Goal: Check status: Check status

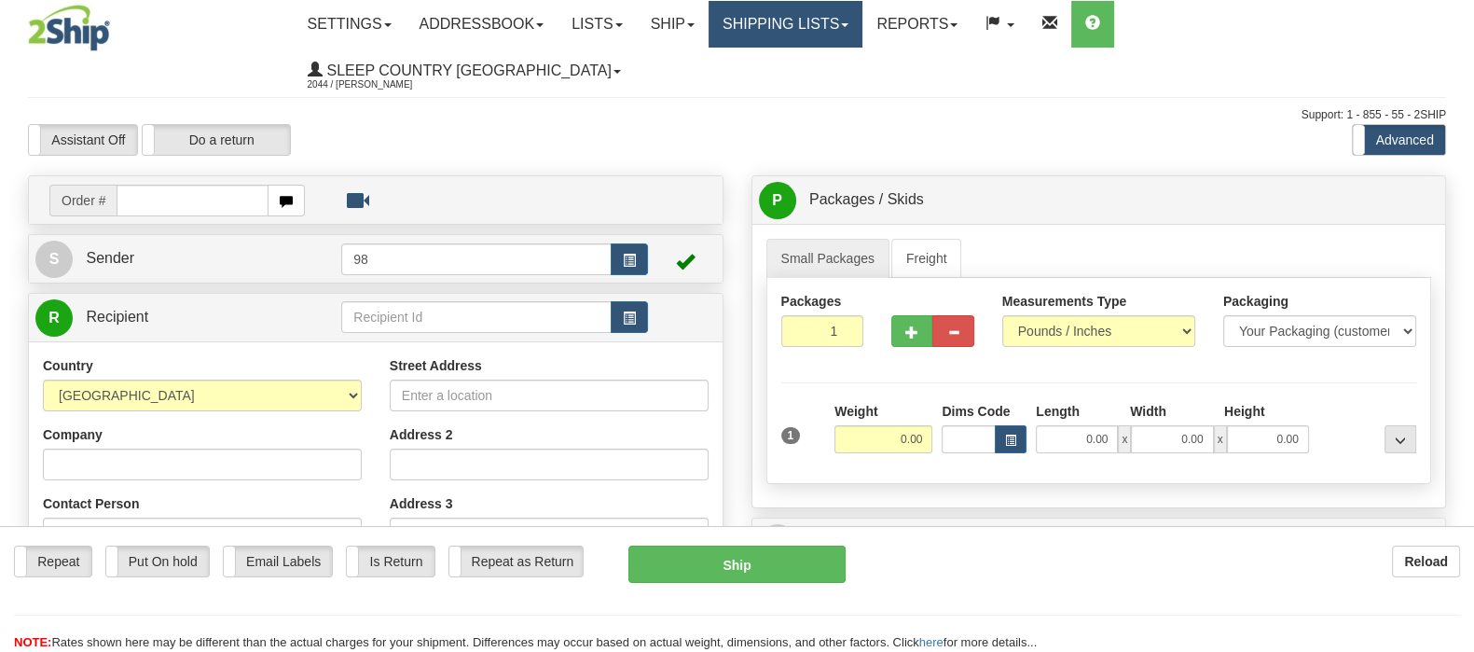
drag, startPoint x: 0, startPoint y: 0, endPoint x: 929, endPoint y: 36, distance: 929.4
click at [863, 27] on link "Shipping lists" at bounding box center [786, 24] width 154 height 47
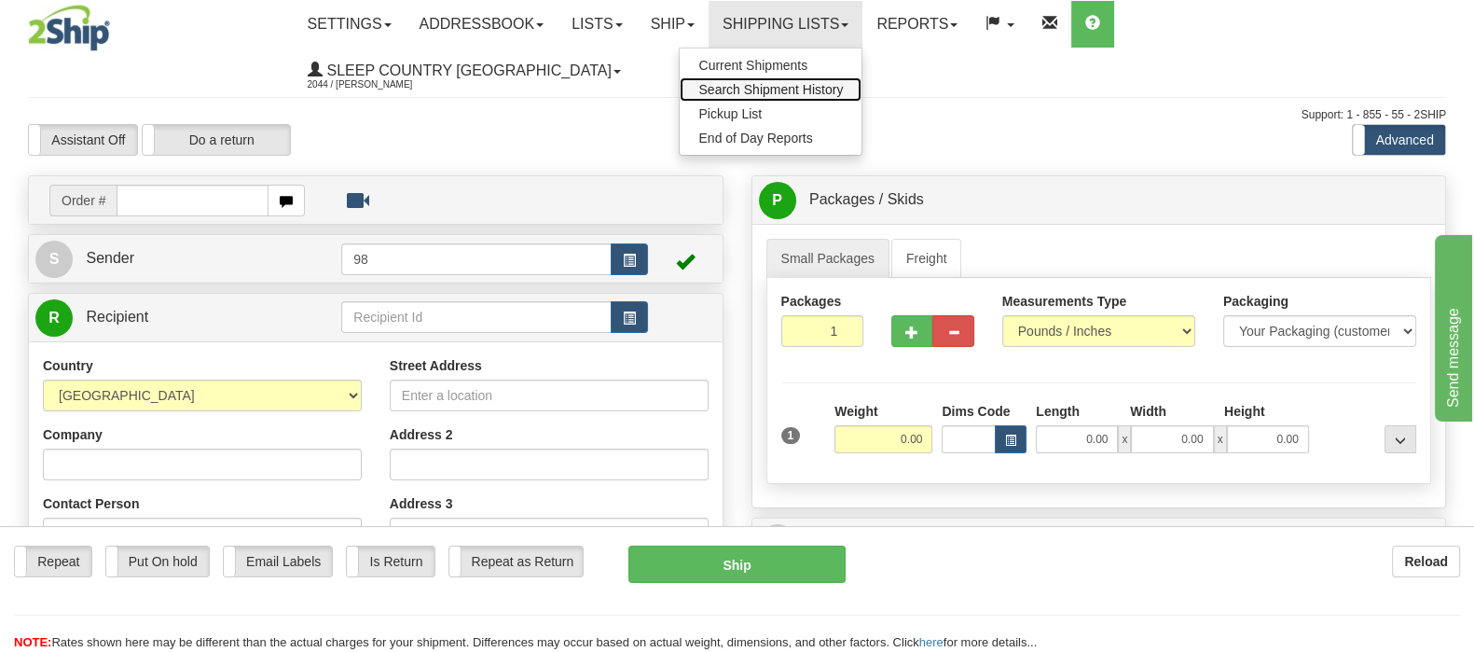
click at [843, 90] on span "Search Shipment History" at bounding box center [770, 89] width 145 height 15
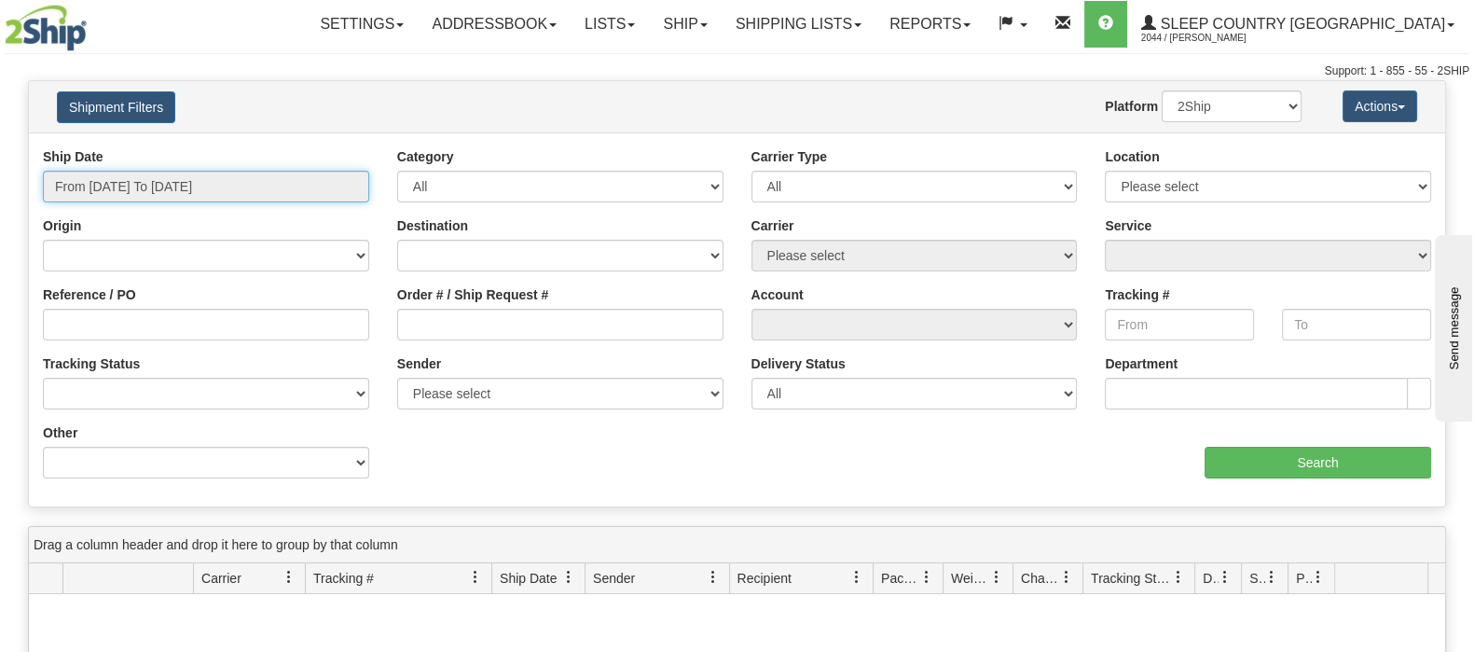
click at [181, 193] on input "From 08/29/2025 To 08/30/2025" at bounding box center [206, 187] width 326 height 32
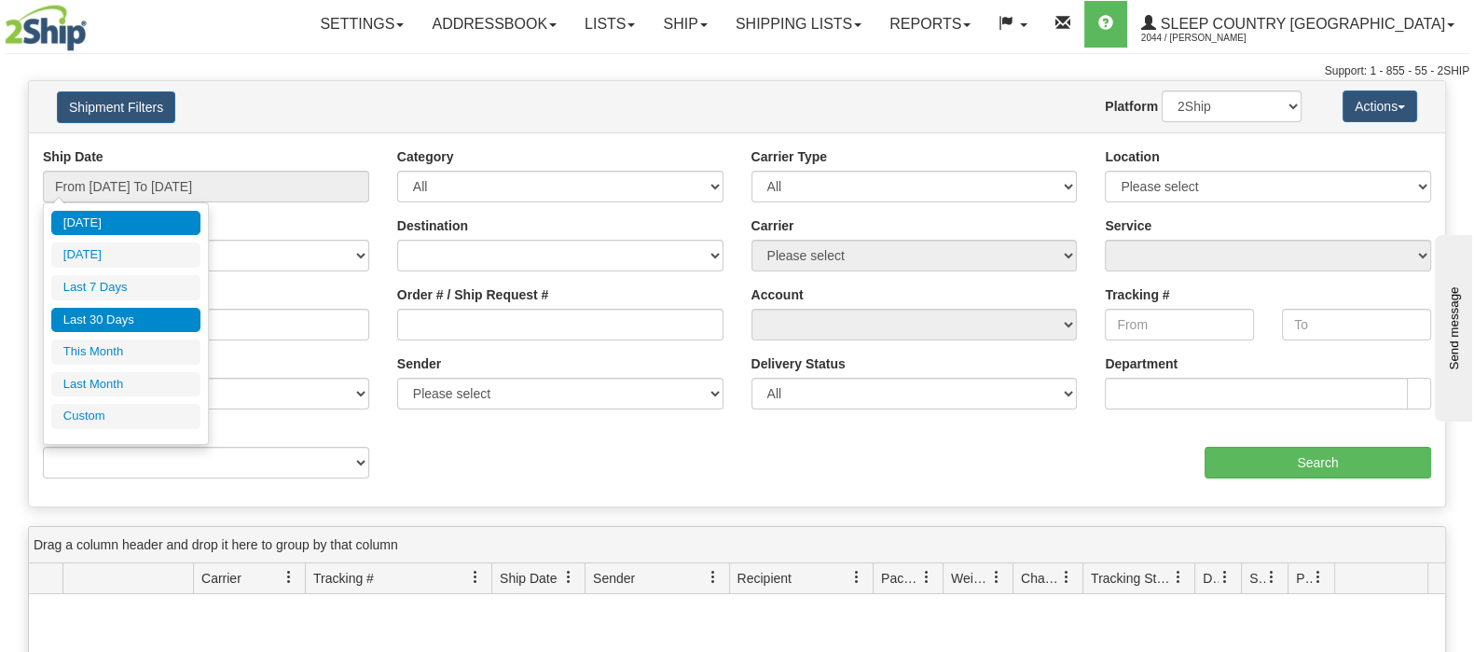
click at [152, 324] on li "Last 30 Days" at bounding box center [125, 320] width 149 height 25
type input "From 08/01/2025 To 08/30/2025"
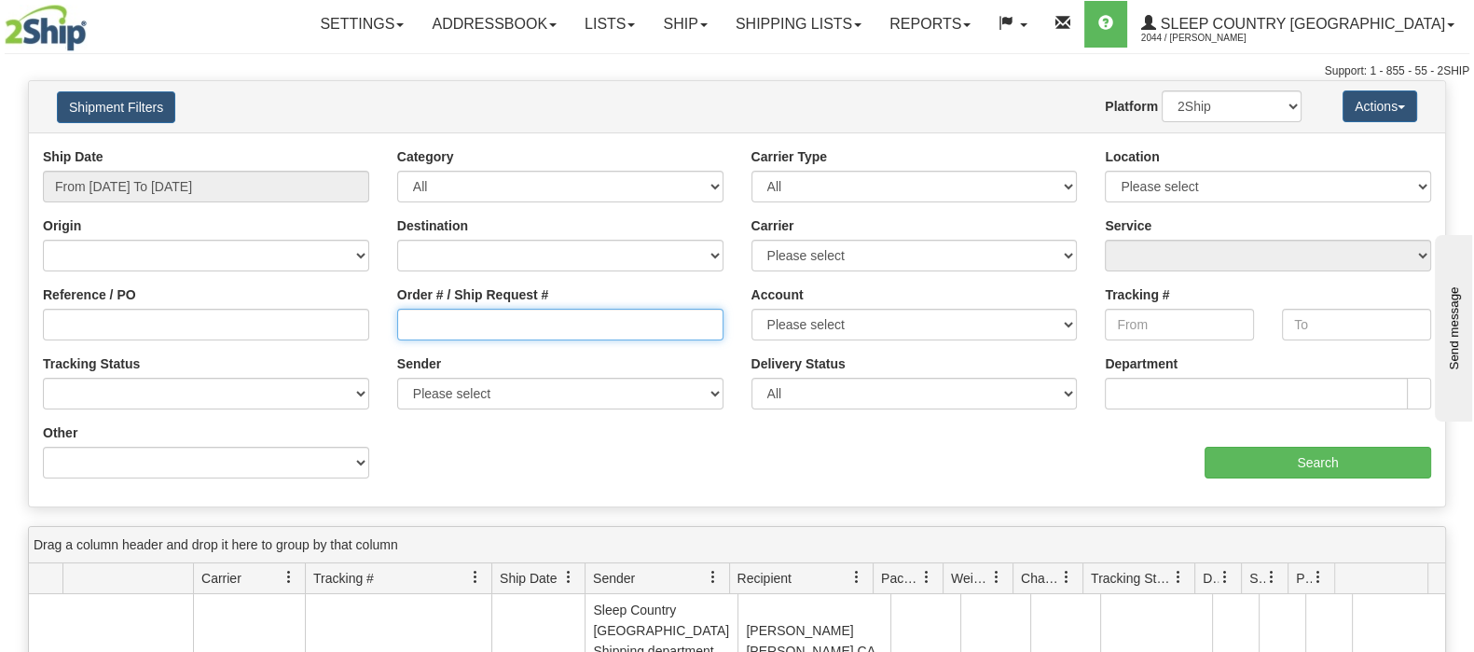
click at [575, 336] on input "Order # / Ship Request #" at bounding box center [560, 325] width 326 height 32
paste input "9002I041546"
type input "9002I041546"
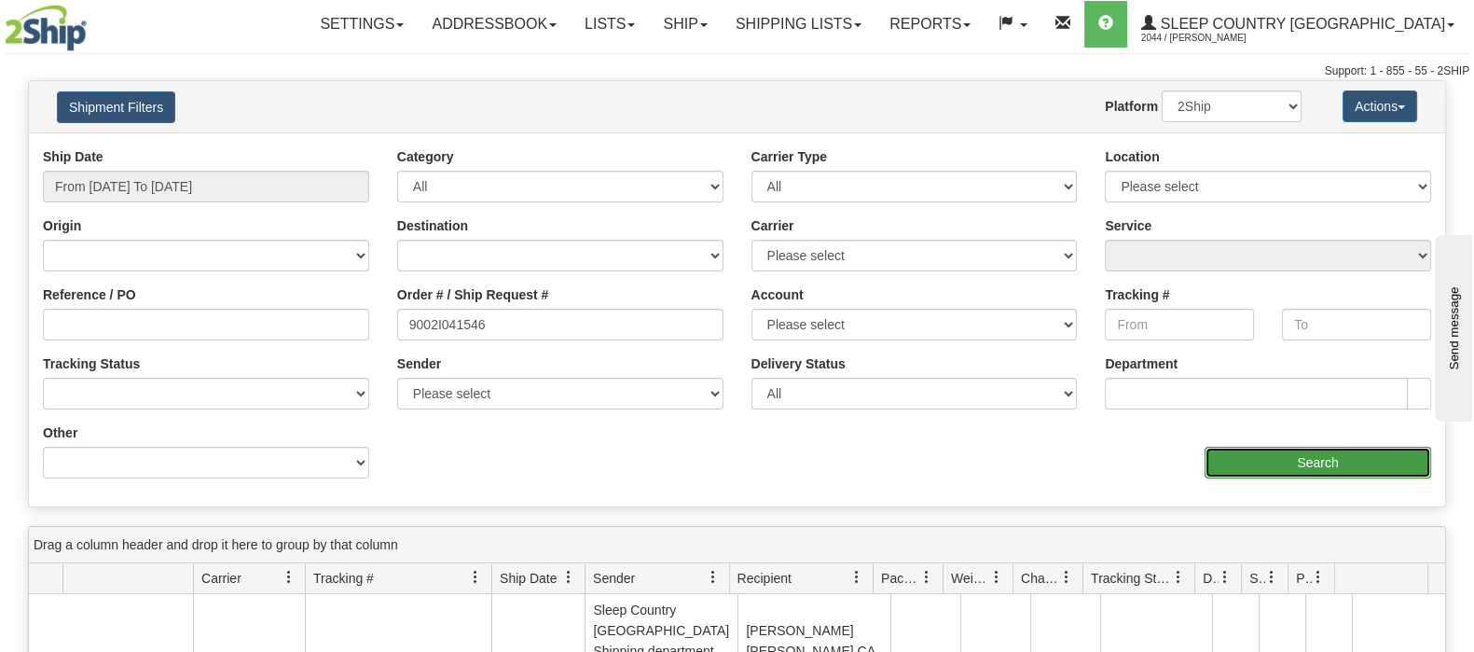
click at [1263, 452] on input "Search" at bounding box center [1318, 463] width 227 height 32
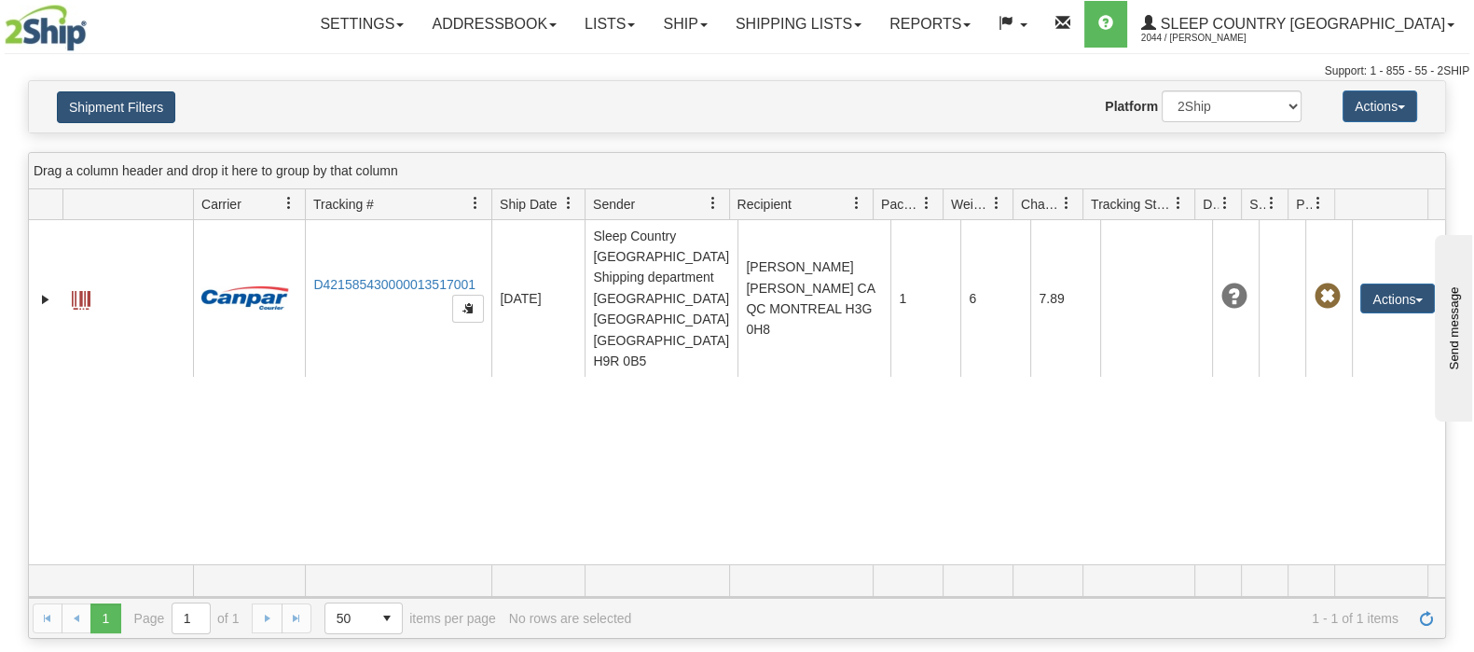
click at [112, 90] on h4 "Shipment Filters" at bounding box center [158, 106] width 231 height 33
click at [174, 122] on div "Shipment Filters Website Agent Nothing selected Client User Platform 2Ship Impo…" at bounding box center [737, 106] width 1416 height 51
click at [164, 114] on button "Shipment Filters" at bounding box center [116, 107] width 118 height 32
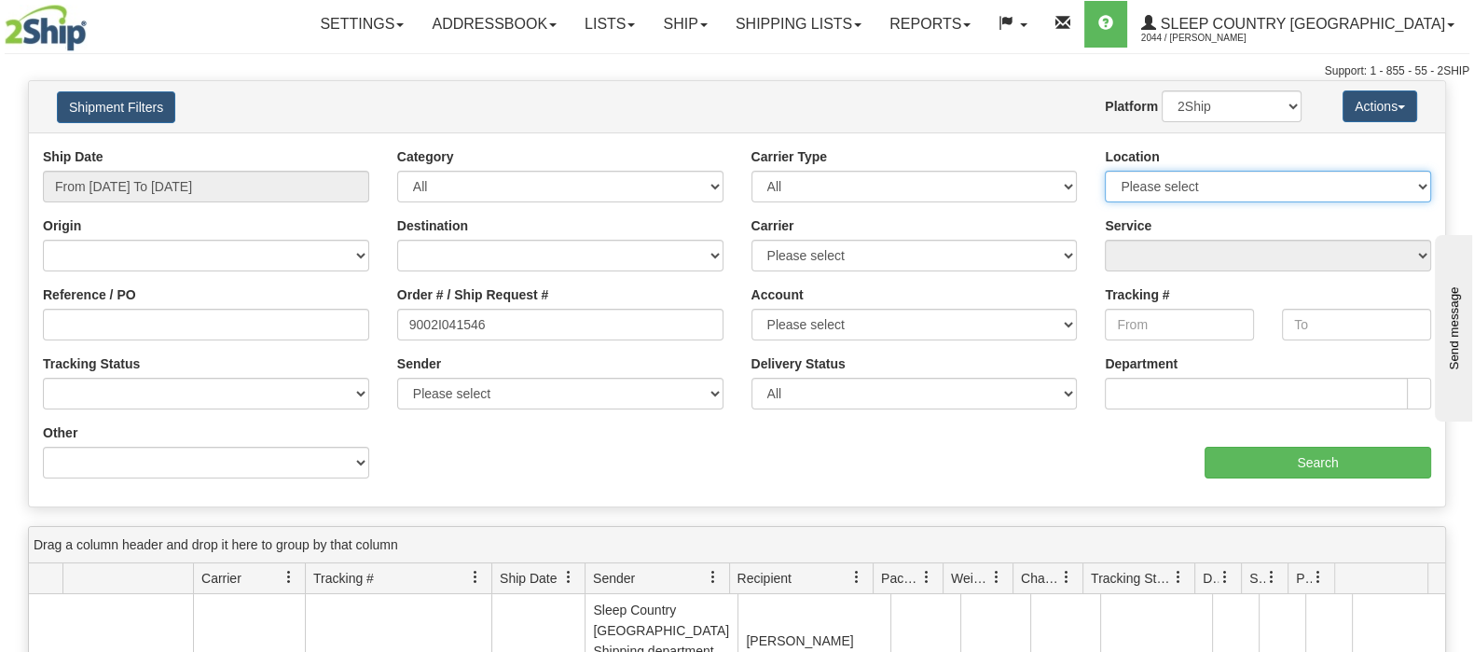
click at [1258, 187] on select "Please select Old Toronto DC 921 922 93 94 97 390 915 916 98 902 95 96 90 91 92…" at bounding box center [1268, 187] width 326 height 32
select select "7127"
click at [1105, 171] on select "Please select Old Toronto DC 921 922 93 94 97 390 915 916 98 902 95 96 90 91 92…" at bounding box center [1268, 187] width 326 height 32
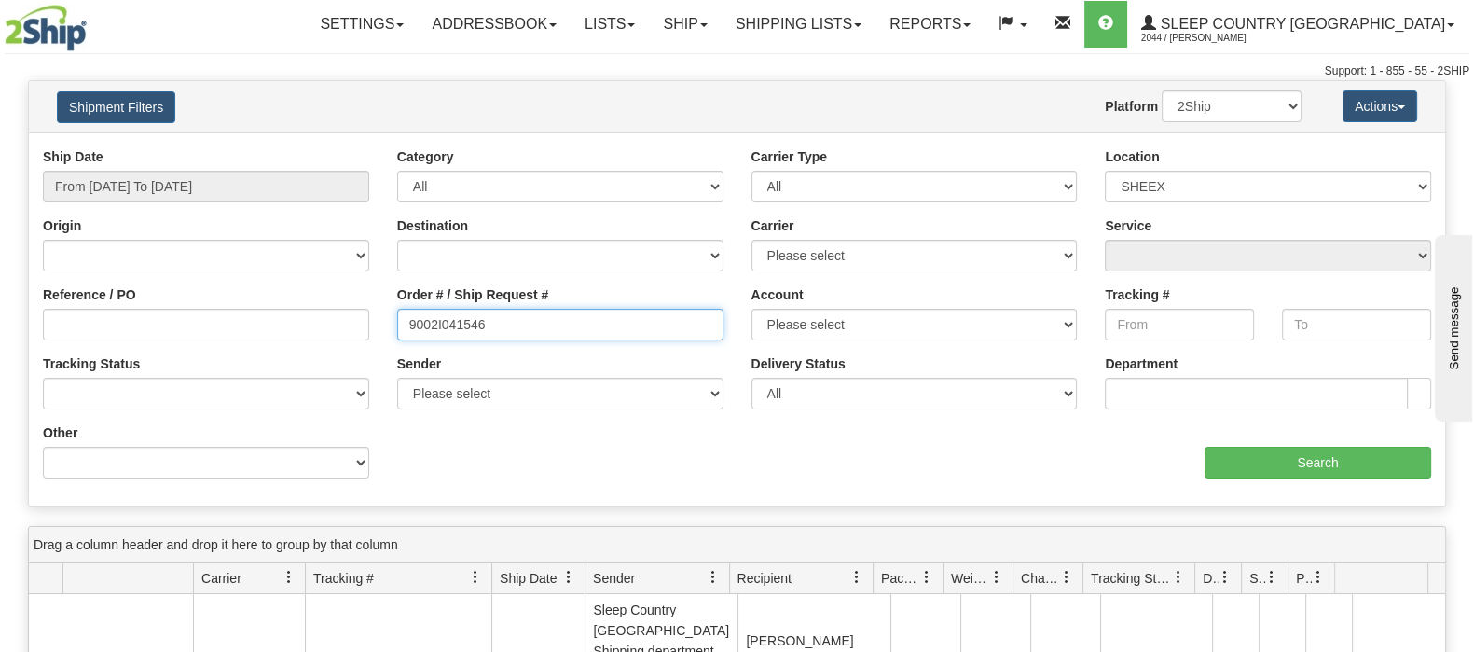
drag, startPoint x: 413, startPoint y: 306, endPoint x: 358, endPoint y: 324, distance: 58.1
click at [358, 147] on div "Reference / PO Order # / Ship Request # 9002I041546 Account Please select Purol…" at bounding box center [737, 147] width 1416 height 0
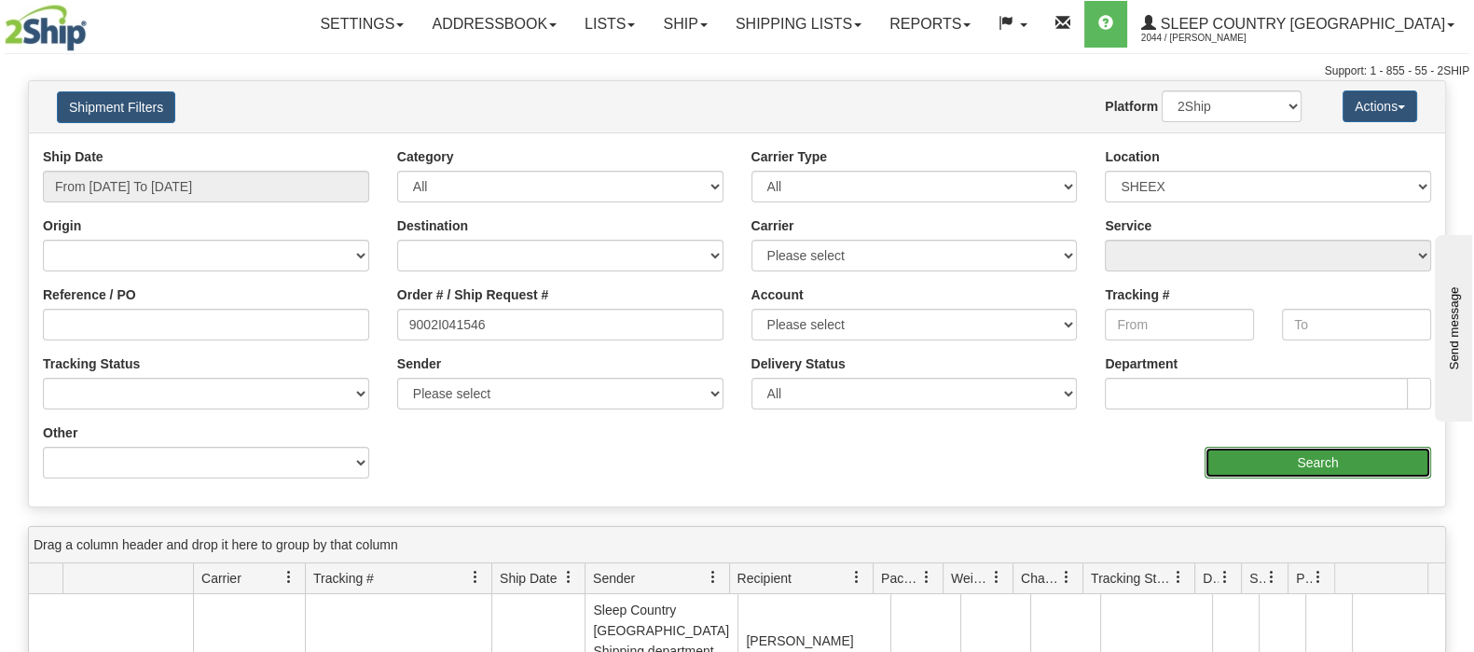
click at [1258, 466] on input "Search" at bounding box center [1318, 463] width 227 height 32
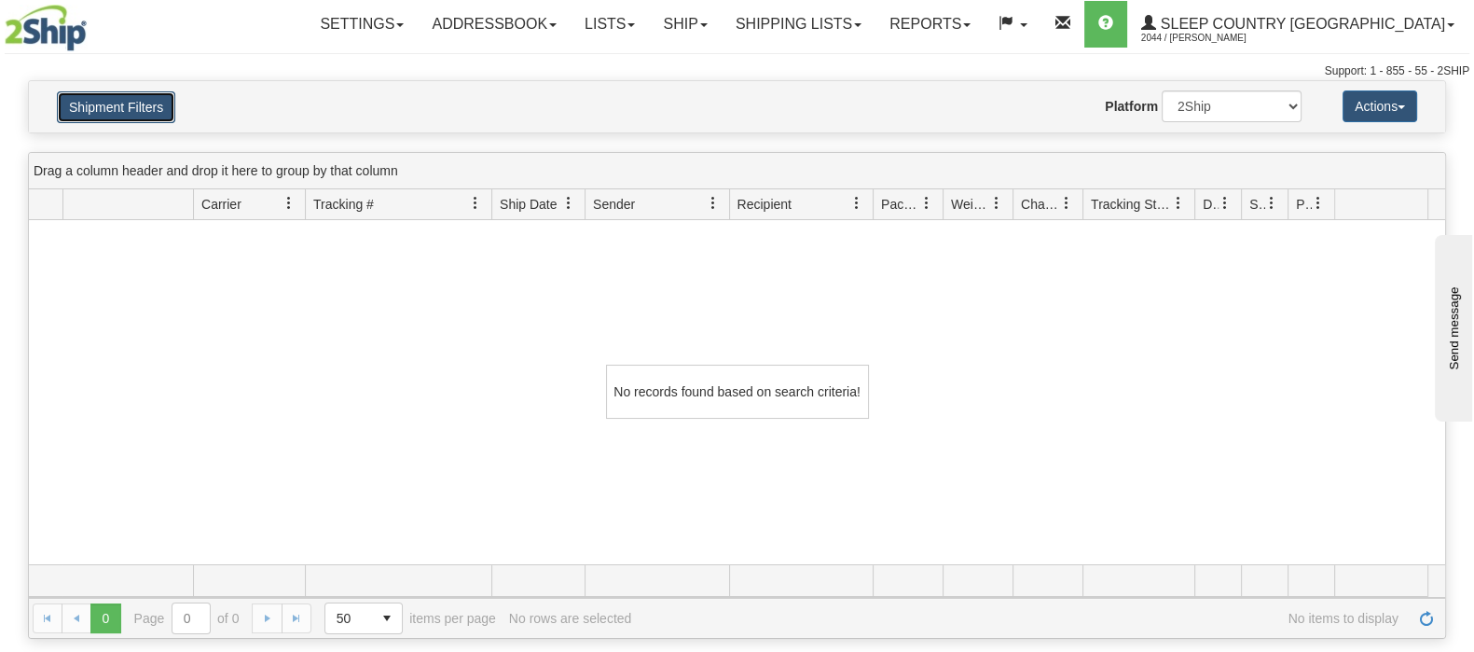
click at [100, 102] on button "Shipment Filters" at bounding box center [116, 107] width 118 height 32
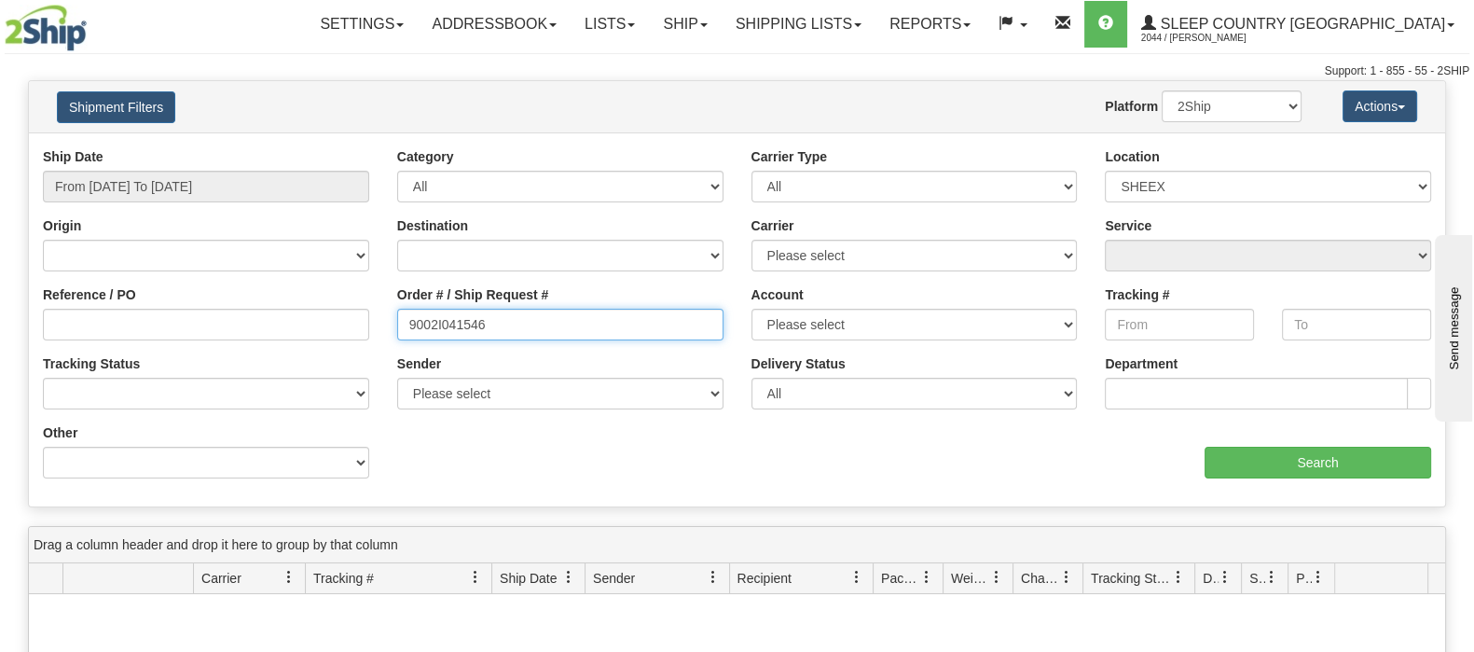
drag, startPoint x: 387, startPoint y: 361, endPoint x: 362, endPoint y: 362, distance: 25.2
click at [364, 363] on div "Ship Date From 08/01/2025 To 08/30/2025 Category All Inbound Outbound Carrier T…" at bounding box center [737, 319] width 1416 height 345
click at [311, 347] on div "Reference / PO" at bounding box center [206, 319] width 354 height 69
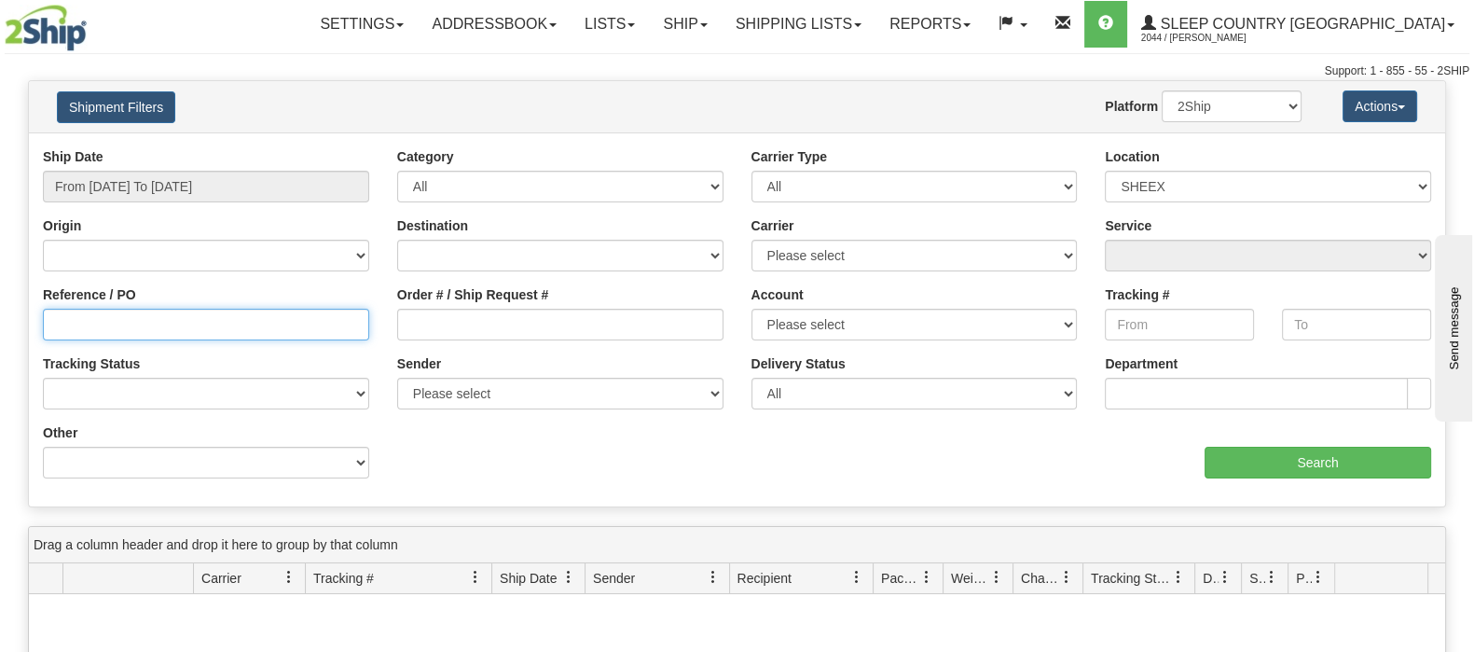
click at [303, 337] on input "Reference / PO" at bounding box center [206, 325] width 326 height 32
type input "1023557"
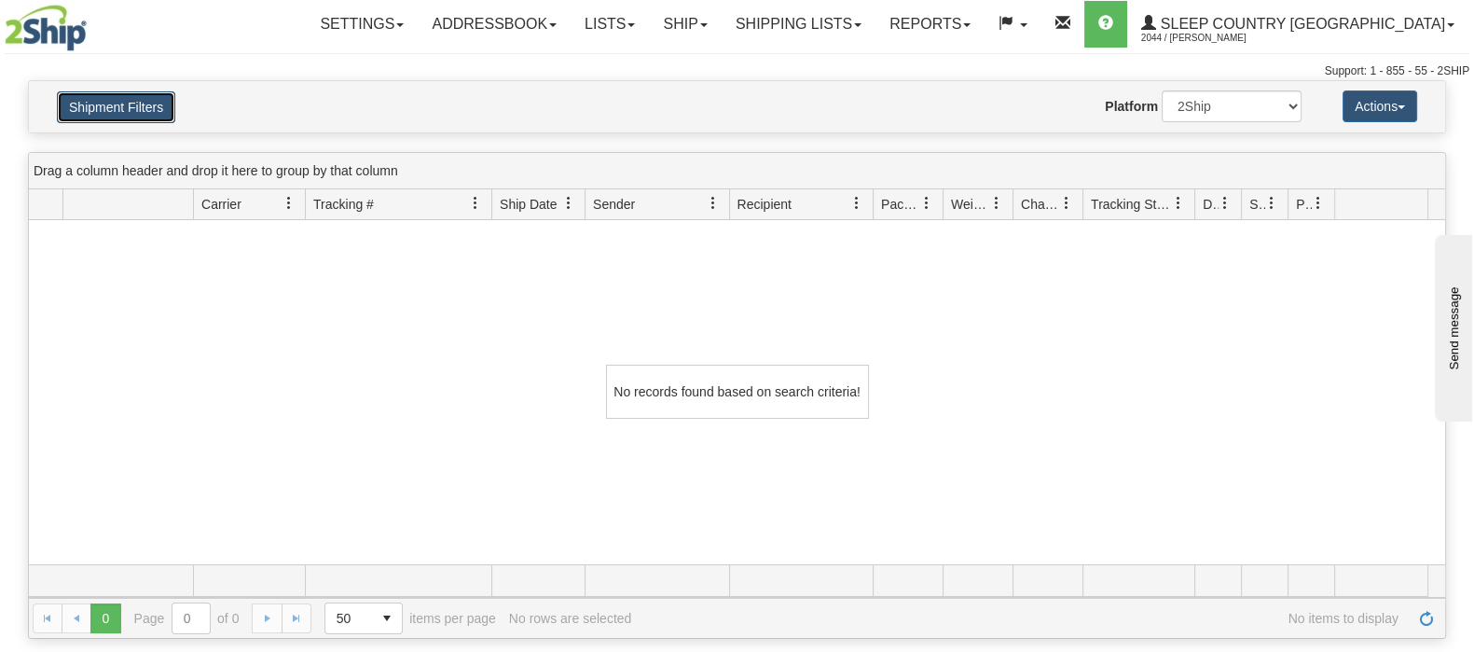
click at [140, 100] on button "Shipment Filters" at bounding box center [116, 107] width 118 height 32
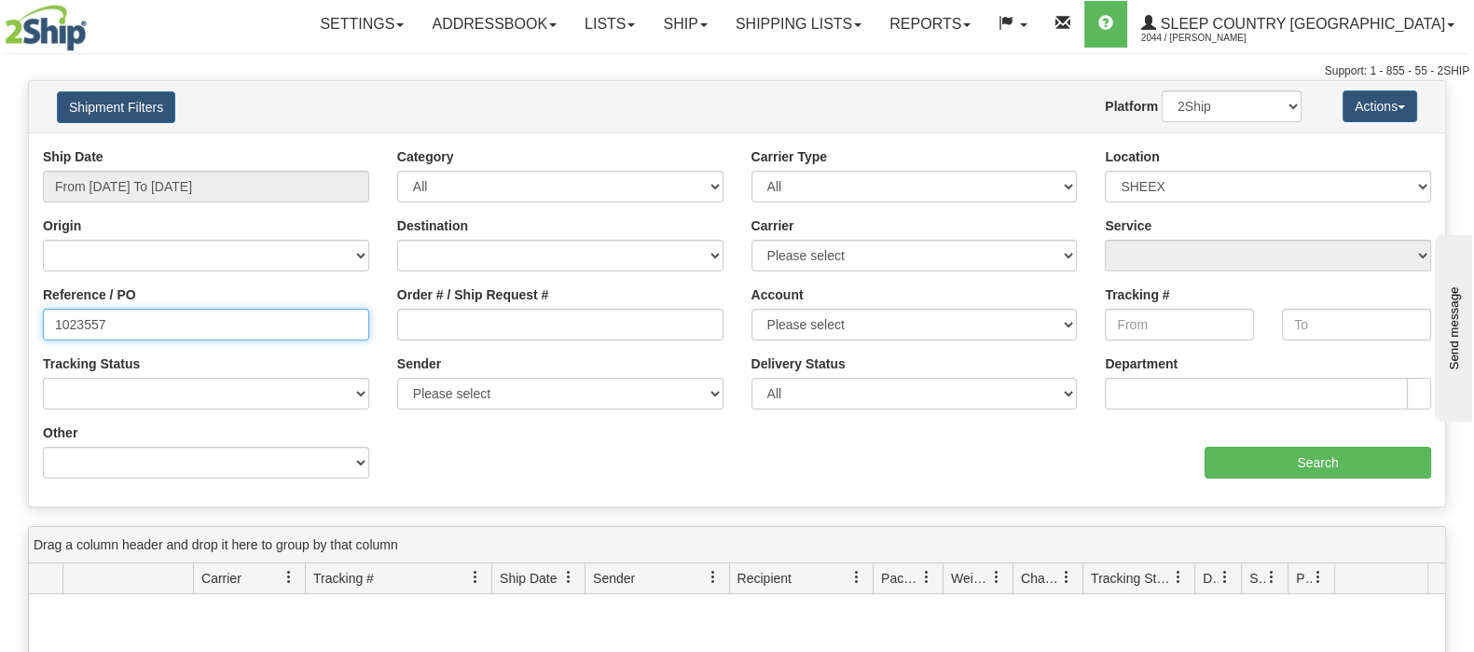
drag, startPoint x: 193, startPoint y: 341, endPoint x: -21, endPoint y: 349, distance: 213.7
click at [0, 349] on html "Upgrade Account Cancel Toggle navigation Settings New Senders" at bounding box center [737, 326] width 1474 height 652
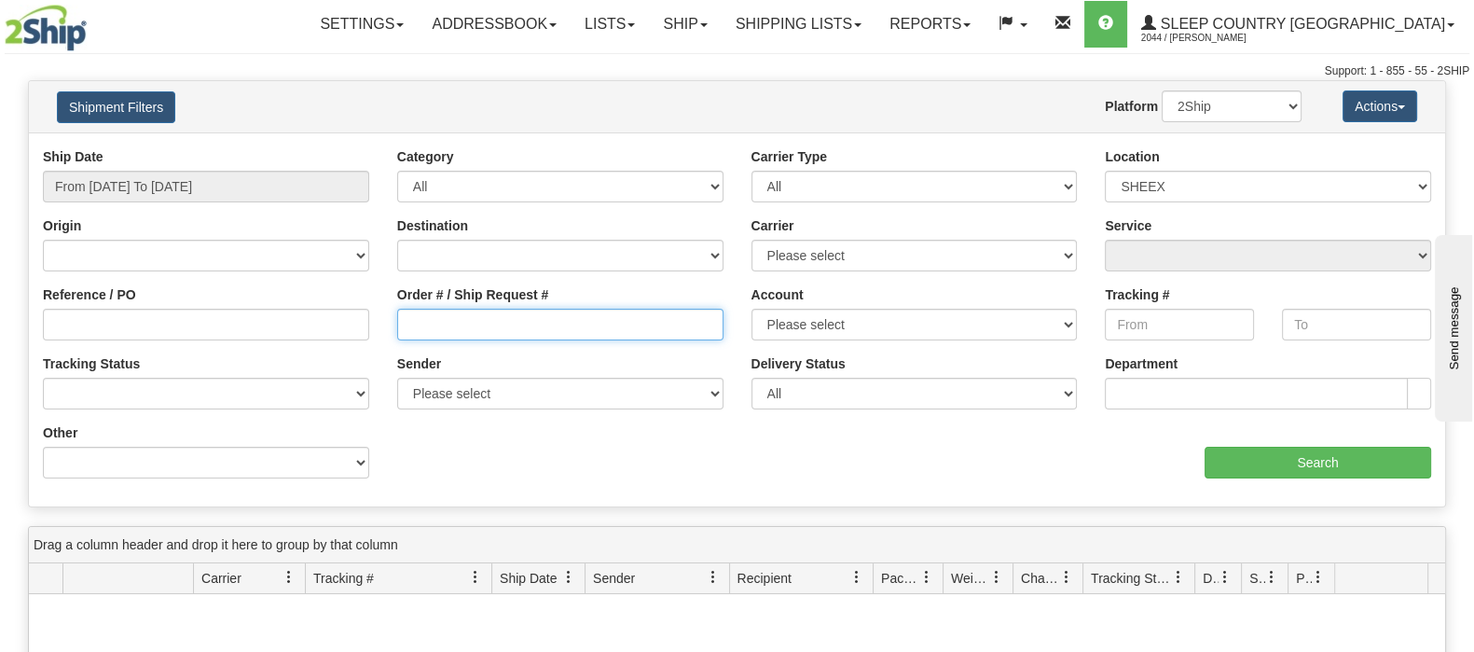
click at [470, 332] on input "Order # / Ship Request #" at bounding box center [560, 325] width 326 height 32
paste input "1023557"
click at [412, 317] on input "1023557" at bounding box center [560, 325] width 326 height 32
type input "1023557"
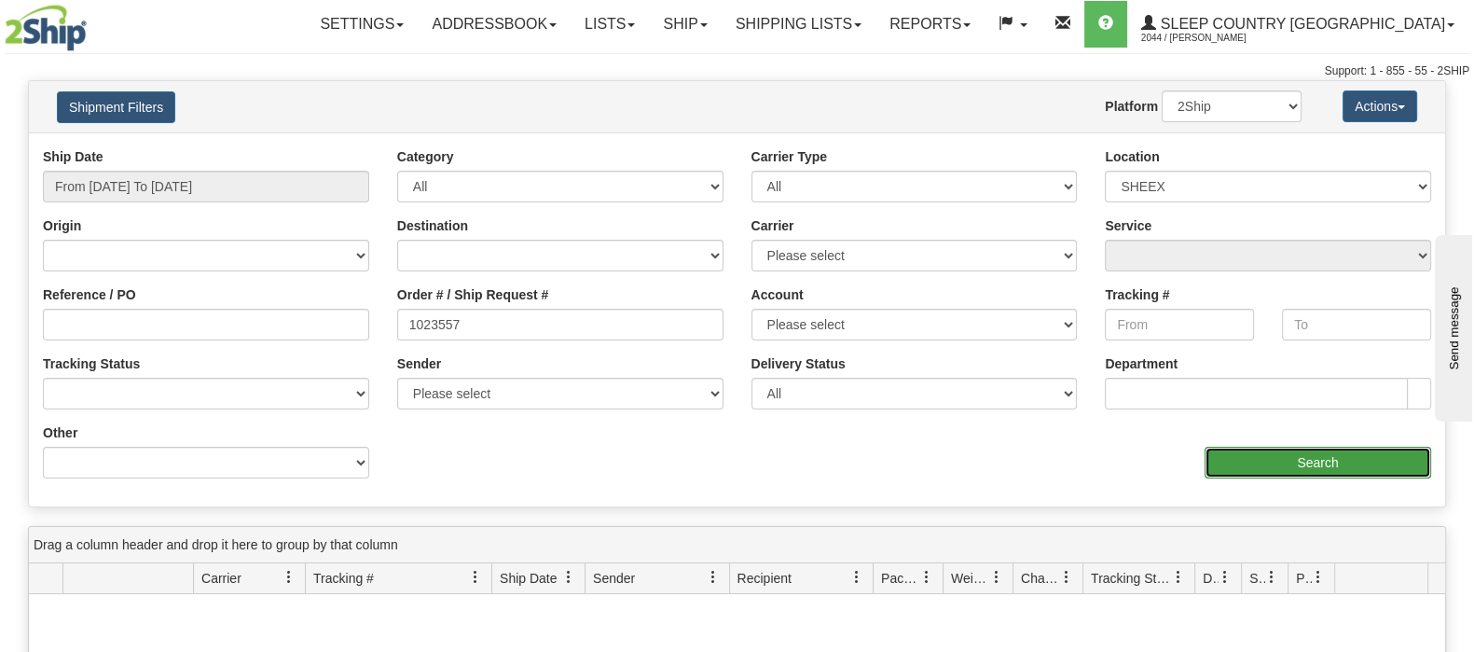
click at [1332, 473] on input "Search" at bounding box center [1318, 463] width 227 height 32
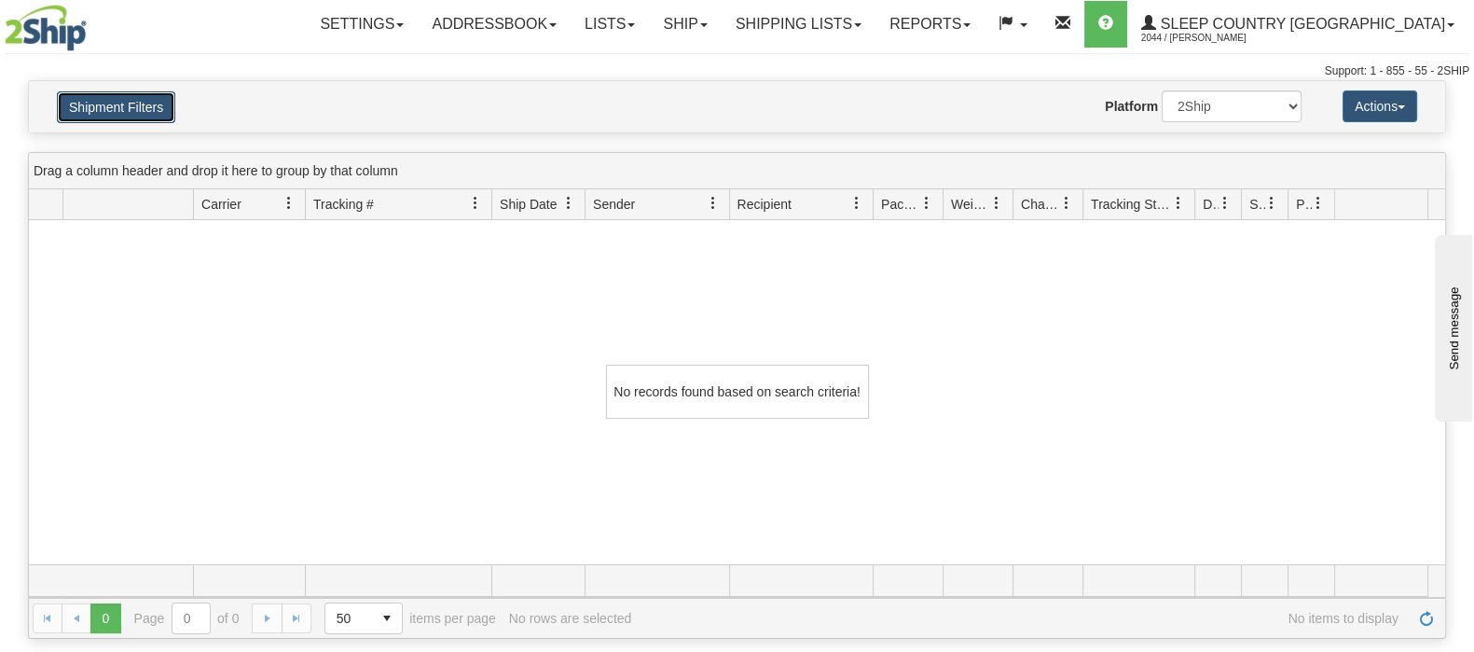
click at [90, 100] on button "Shipment Filters" at bounding box center [116, 107] width 118 height 32
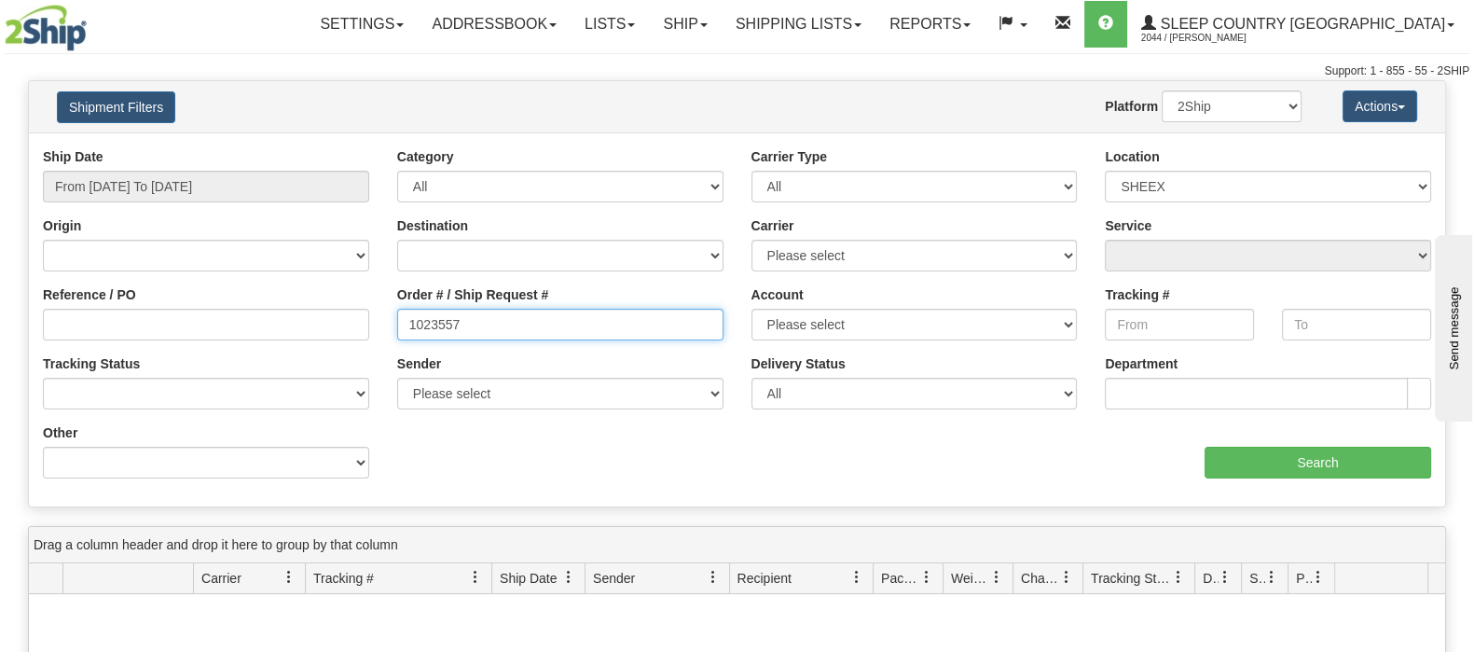
drag, startPoint x: 424, startPoint y: 320, endPoint x: 329, endPoint y: 326, distance: 95.3
click at [326, 147] on div "Reference / PO Order # / Ship Request # 1023557 Account Please select Purolator…" at bounding box center [737, 147] width 1416 height 0
click at [1197, 118] on select "2Ship Imported" at bounding box center [1232, 106] width 140 height 32
select select "1"
click at [1162, 90] on select "2Ship Imported" at bounding box center [1232, 106] width 140 height 32
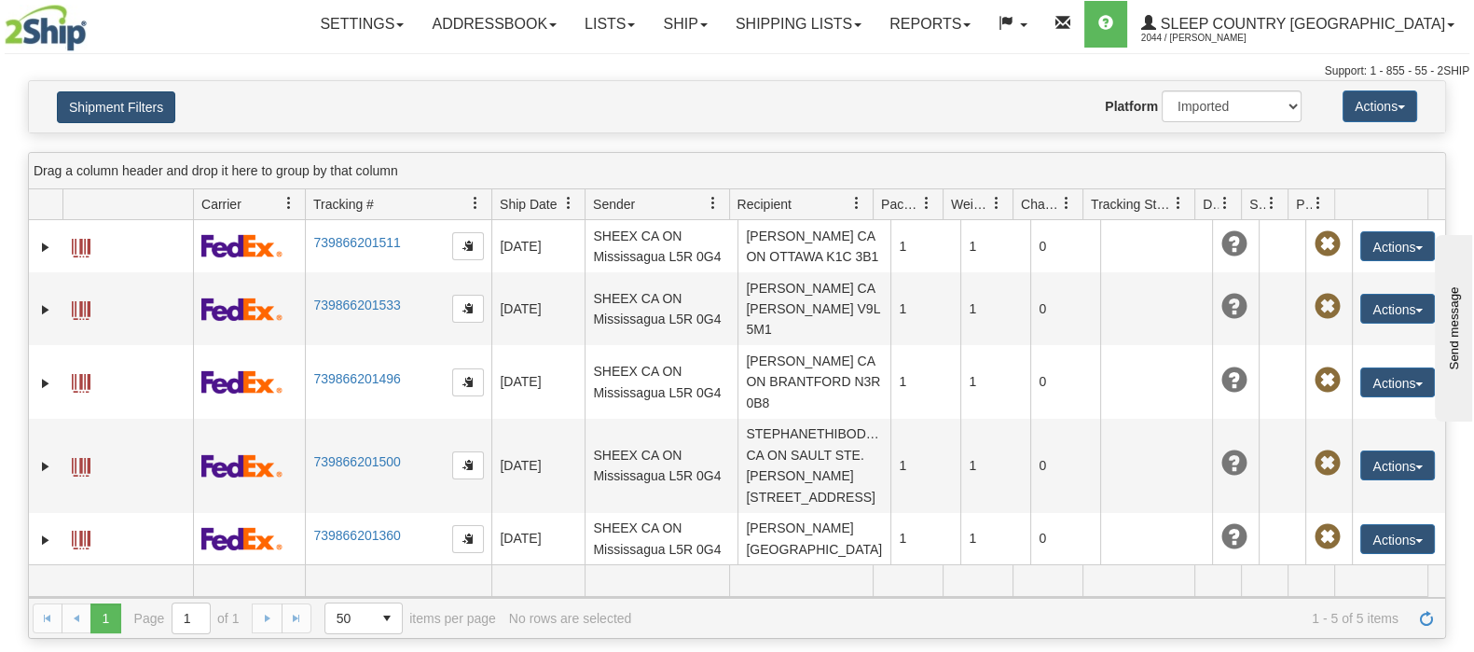
click at [135, 90] on h4 "Shipment Filters" at bounding box center [158, 106] width 231 height 33
click at [126, 102] on button "Shipment Filters" at bounding box center [116, 107] width 118 height 32
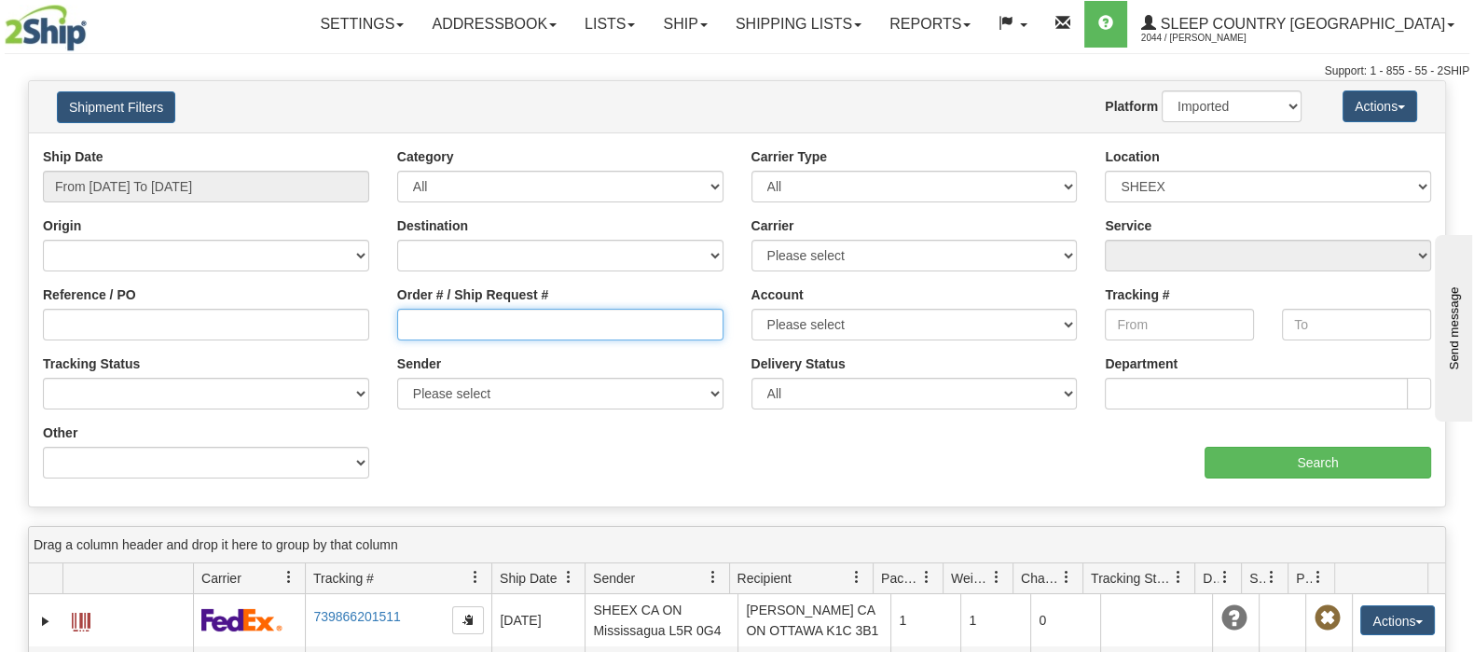
click at [634, 315] on input "Order # / Ship Request #" at bounding box center [560, 325] width 326 height 32
paste input "9002I041546"
type input "9002I041546"
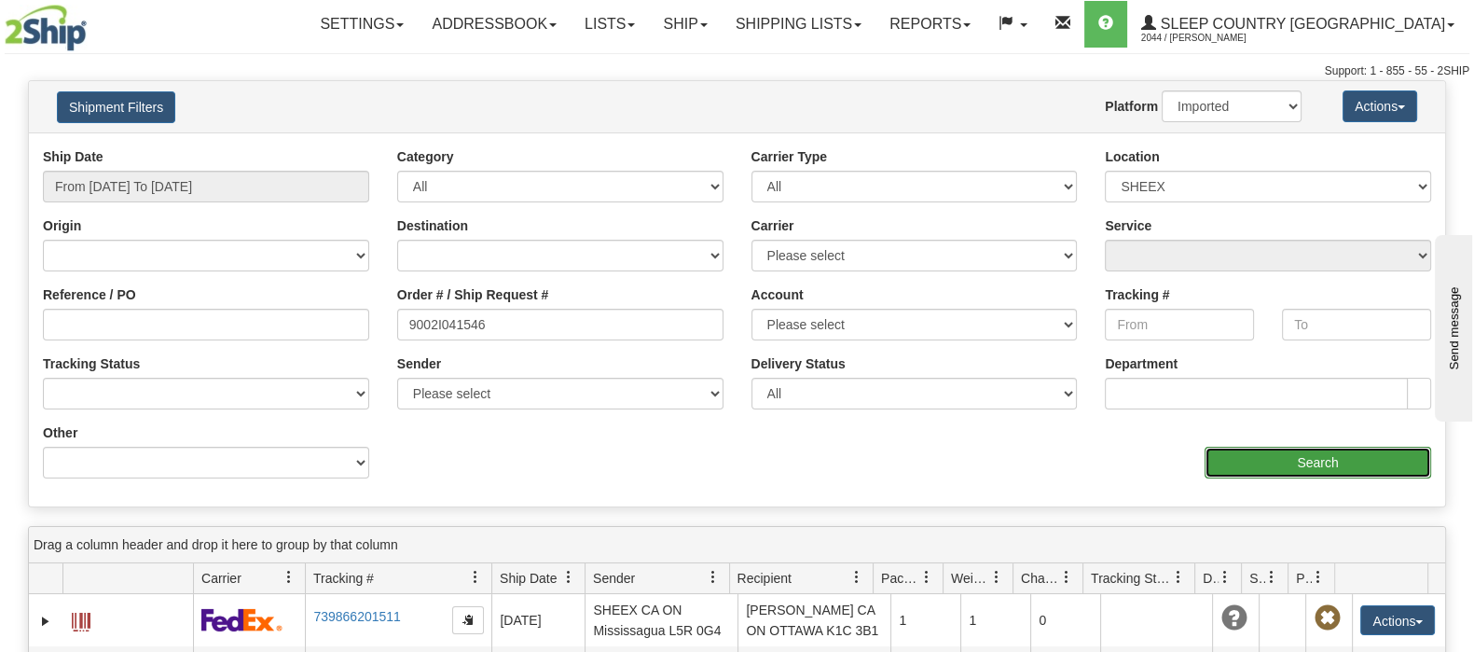
click at [1336, 466] on input "Search" at bounding box center [1318, 463] width 227 height 32
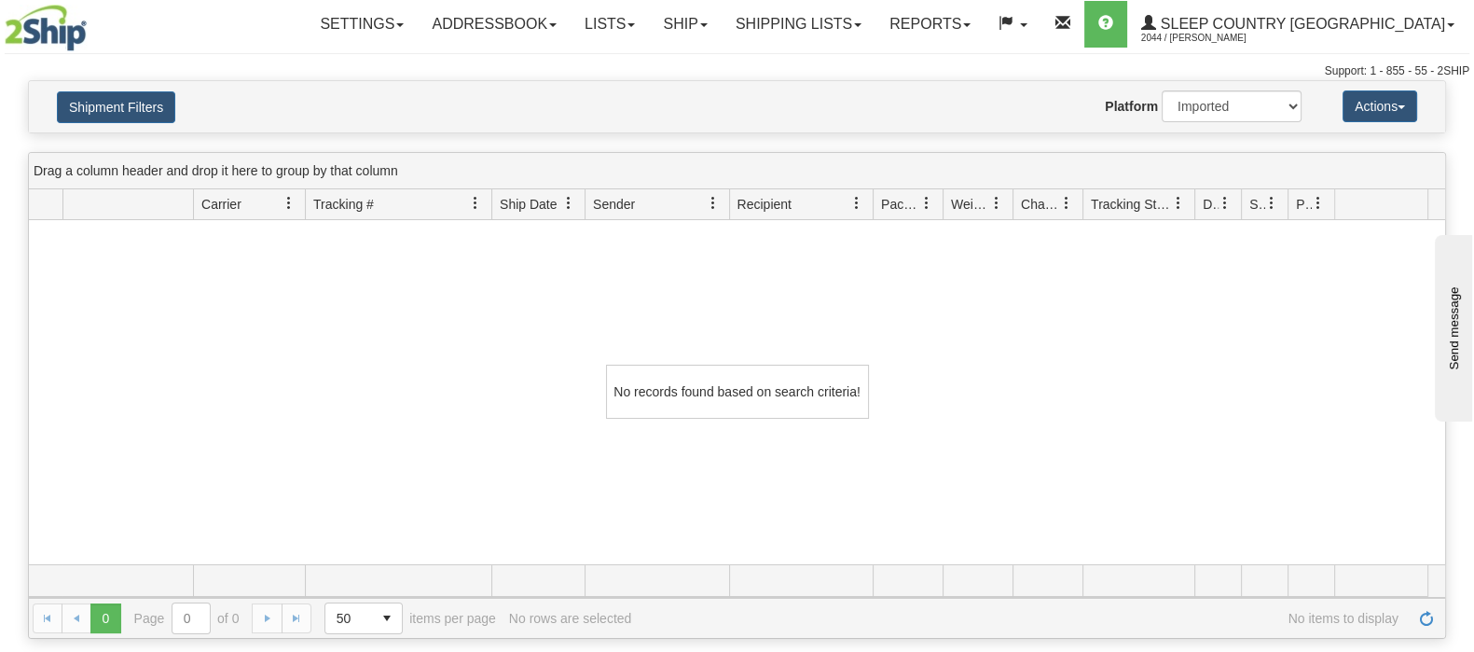
drag, startPoint x: 92, startPoint y: 76, endPoint x: 95, endPoint y: 86, distance: 9.7
click at [92, 81] on div "Toggle navigation Settings Shipping Preferences Fields Preferences New Recipien…" at bounding box center [737, 326] width 1474 height 652
drag, startPoint x: 103, startPoint y: 103, endPoint x: 134, endPoint y: 130, distance: 41.7
click at [103, 103] on button "Shipment Filters" at bounding box center [116, 107] width 118 height 32
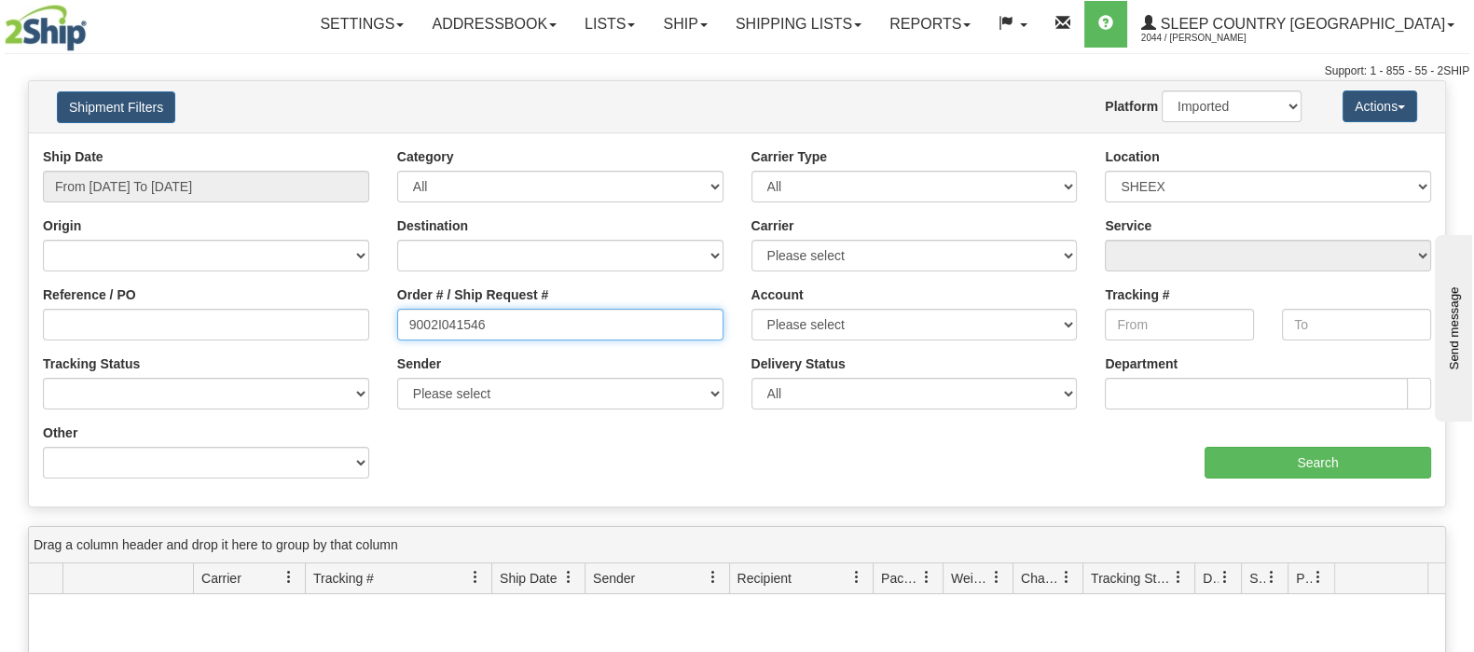
drag, startPoint x: 495, startPoint y: 320, endPoint x: 374, endPoint y: 319, distance: 121.2
click at [380, 147] on div "Reference / PO Order # / Ship Request # 9002I041546 Account Please select Purol…" at bounding box center [737, 147] width 1416 height 0
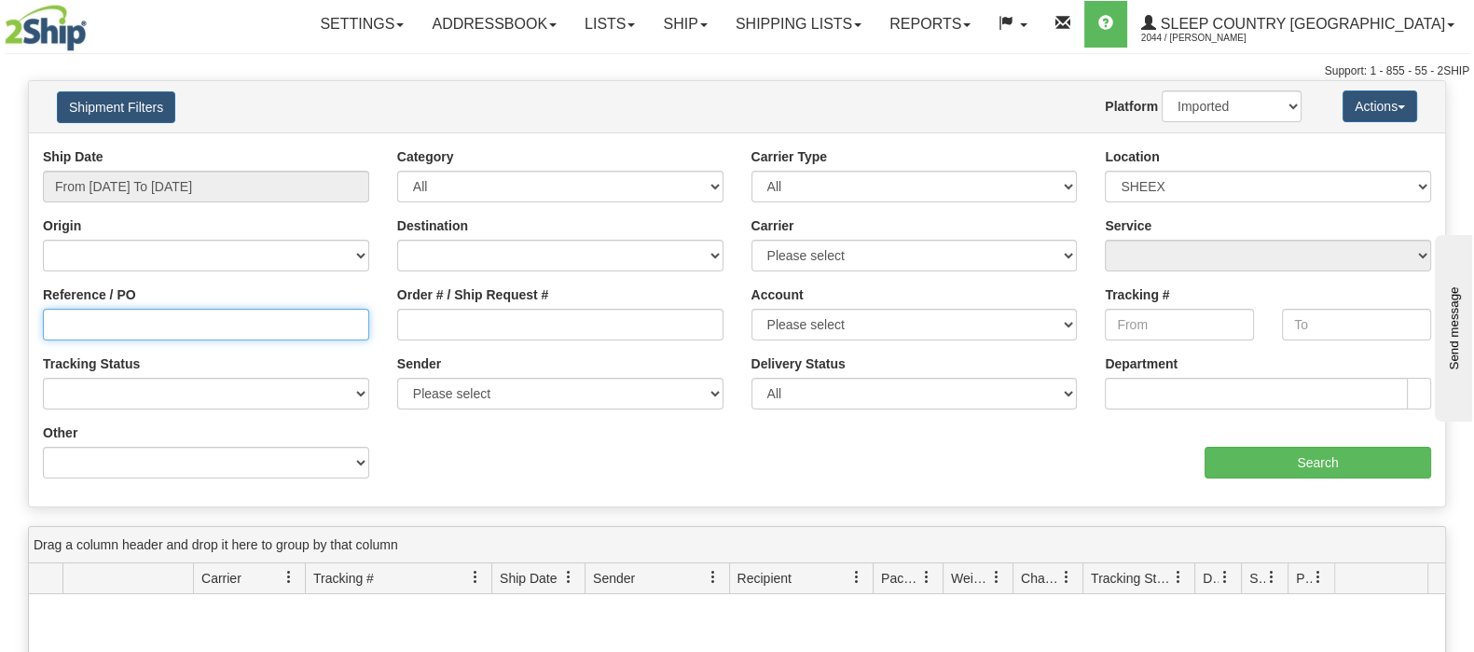
click at [275, 324] on input "Reference / PO" at bounding box center [206, 325] width 326 height 32
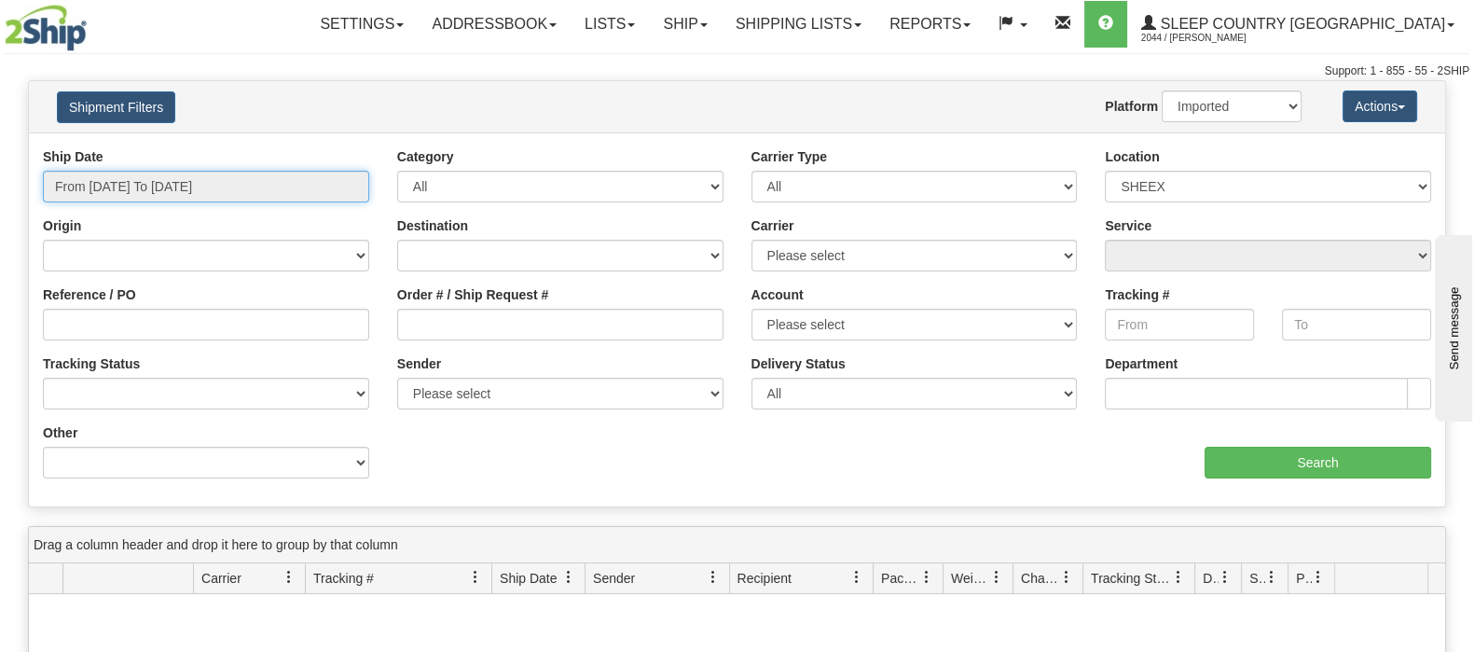
click at [229, 191] on input "From 08/01/2025 To 08/30/2025" at bounding box center [206, 187] width 326 height 32
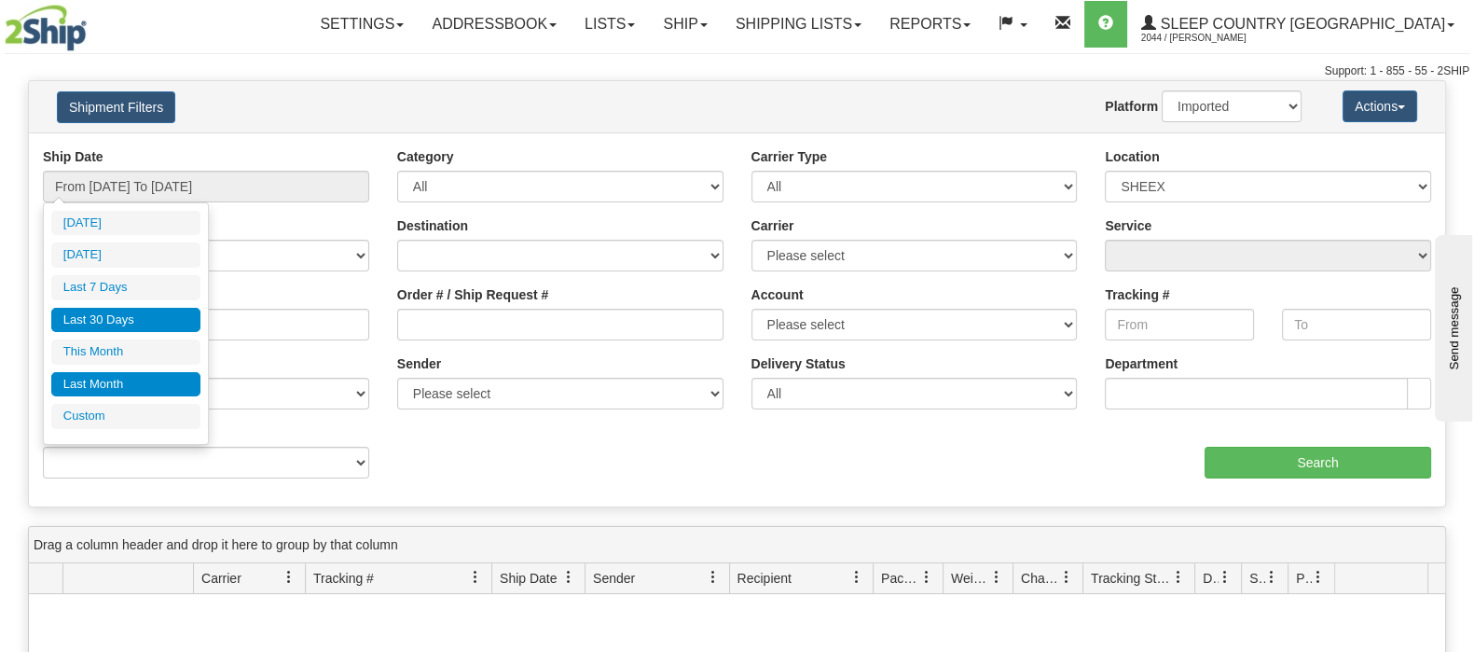
click at [135, 382] on li "Last Month" at bounding box center [125, 384] width 149 height 25
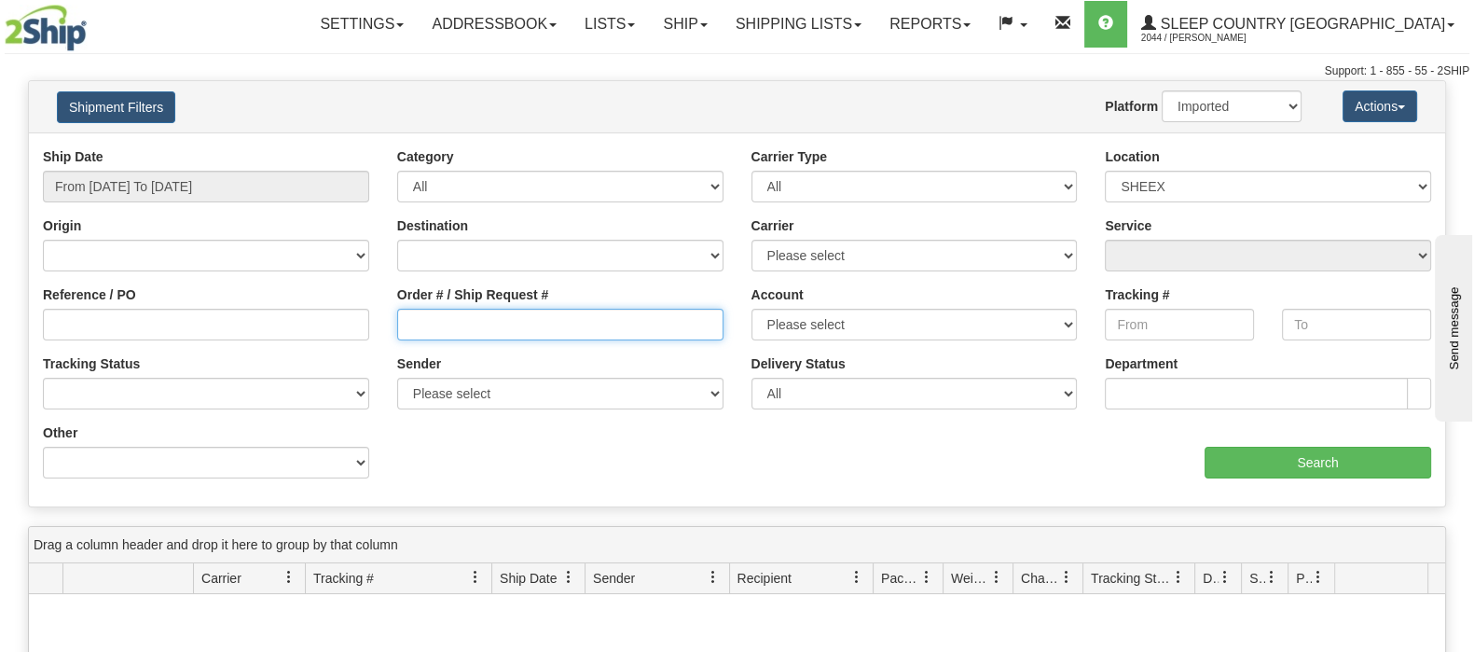
click at [507, 329] on input "Order # / Ship Request #" at bounding box center [560, 325] width 326 height 32
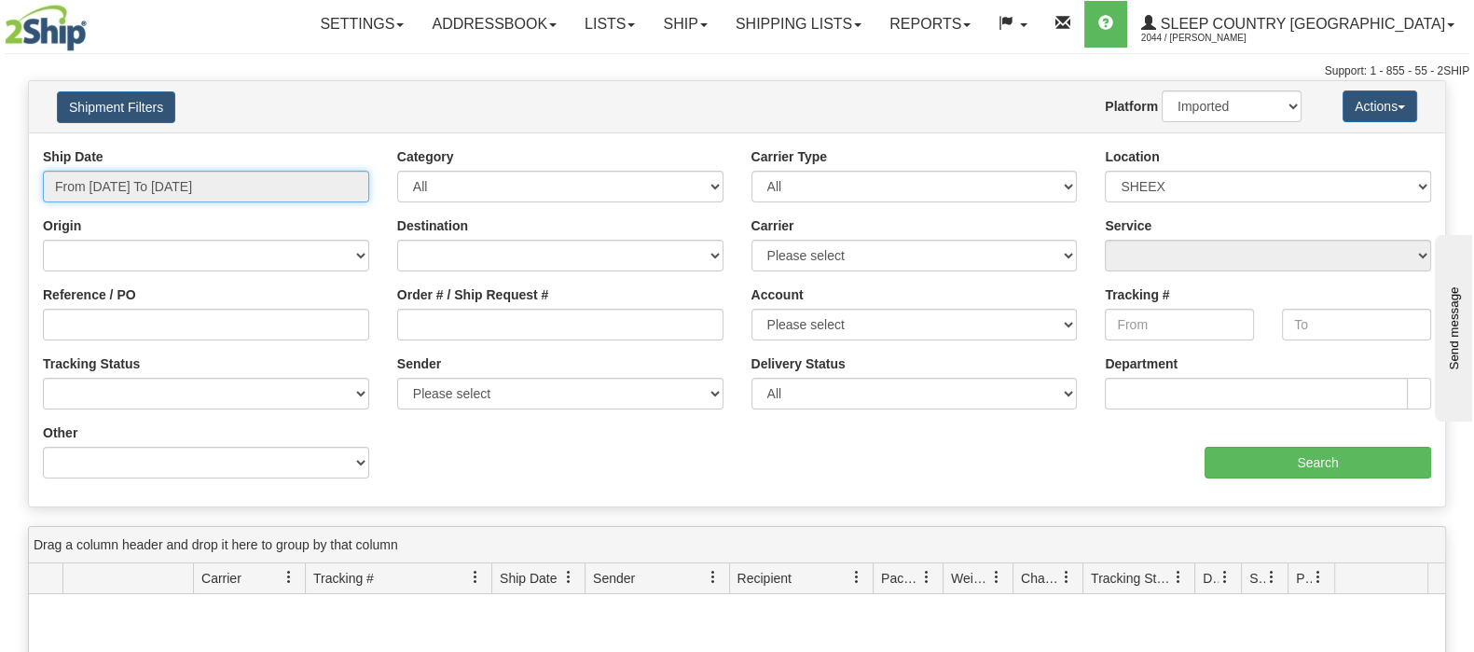
click at [242, 197] on input "From 07/01/2025 To 07/31/2025" at bounding box center [206, 187] width 326 height 32
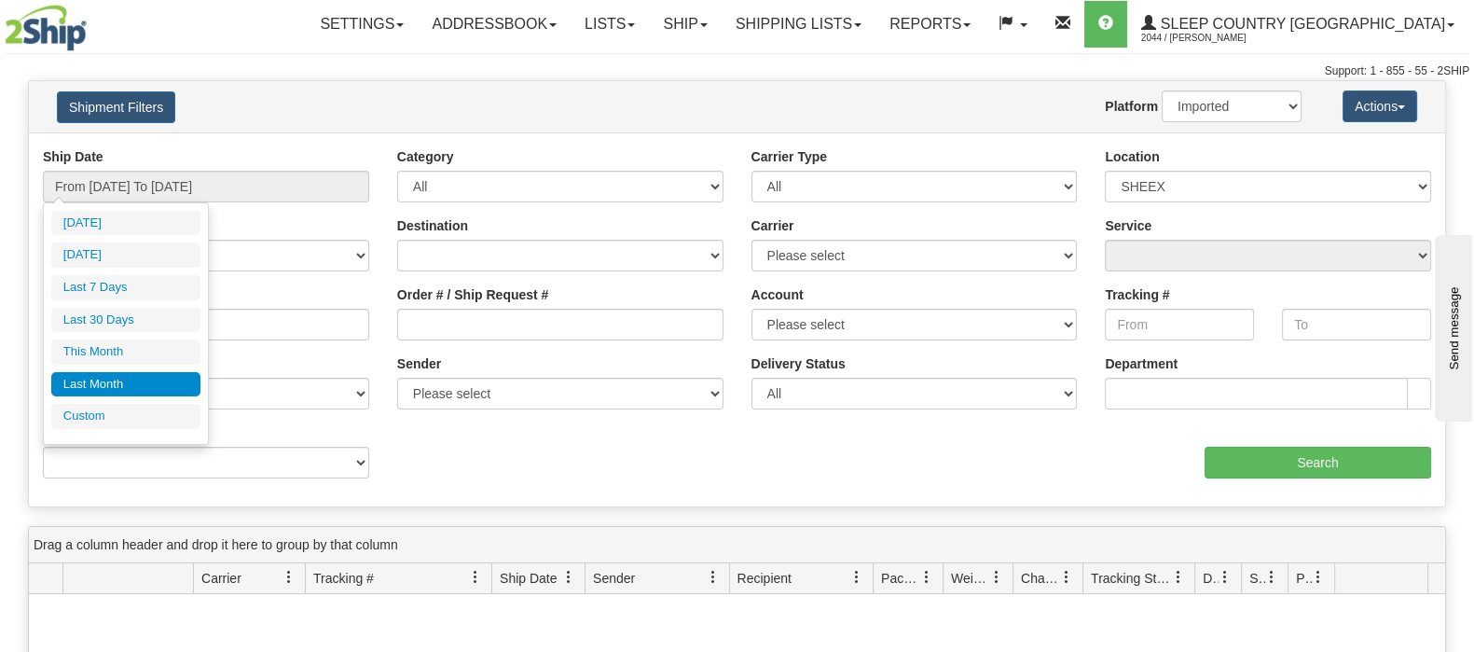
drag, startPoint x: 117, startPoint y: 317, endPoint x: 255, endPoint y: 331, distance: 139.6
click at [117, 319] on li "Last 30 Days" at bounding box center [125, 320] width 149 height 25
type input "From 08/01/2025 To 08/30/2025"
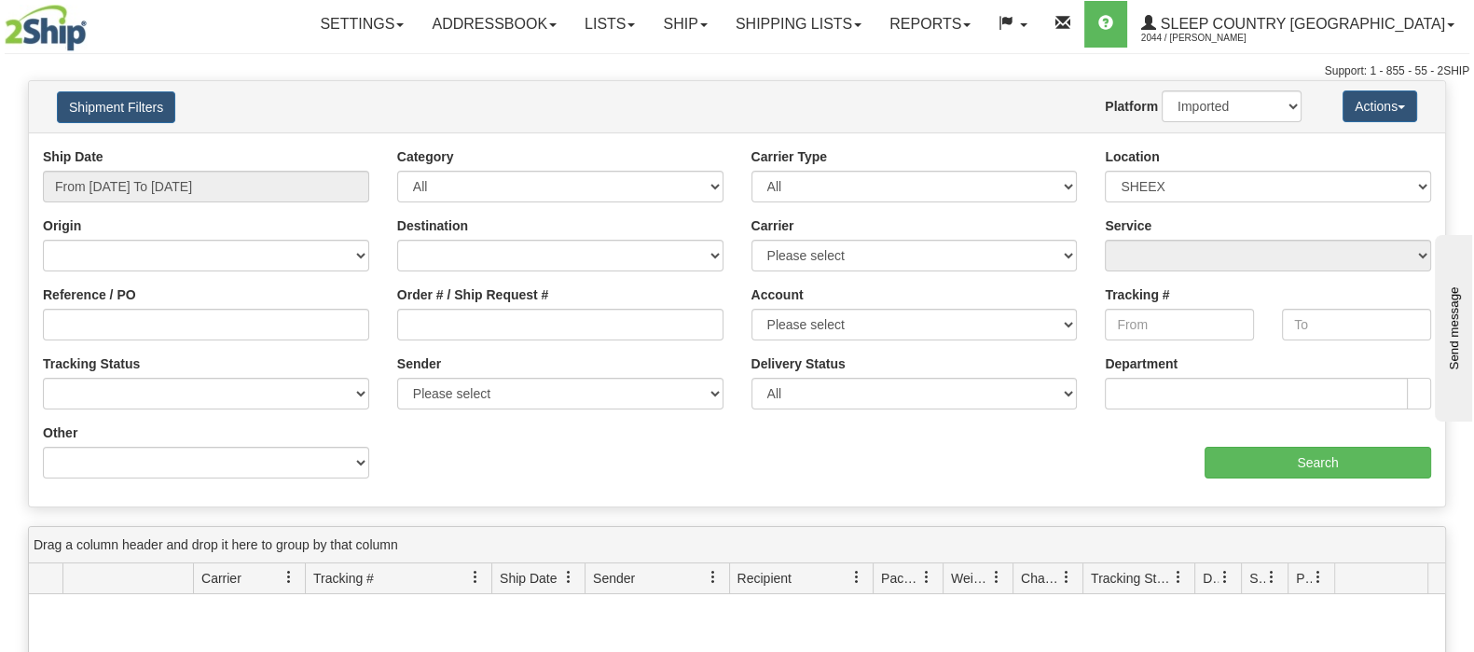
click at [514, 345] on div "Order # / Ship Request #" at bounding box center [560, 319] width 354 height 69
click at [508, 333] on input "Order # / Ship Request #" at bounding box center [560, 325] width 326 height 32
paste input "9002I041546"
type input "9002I041546"
click at [1282, 468] on input "Search" at bounding box center [1318, 463] width 227 height 32
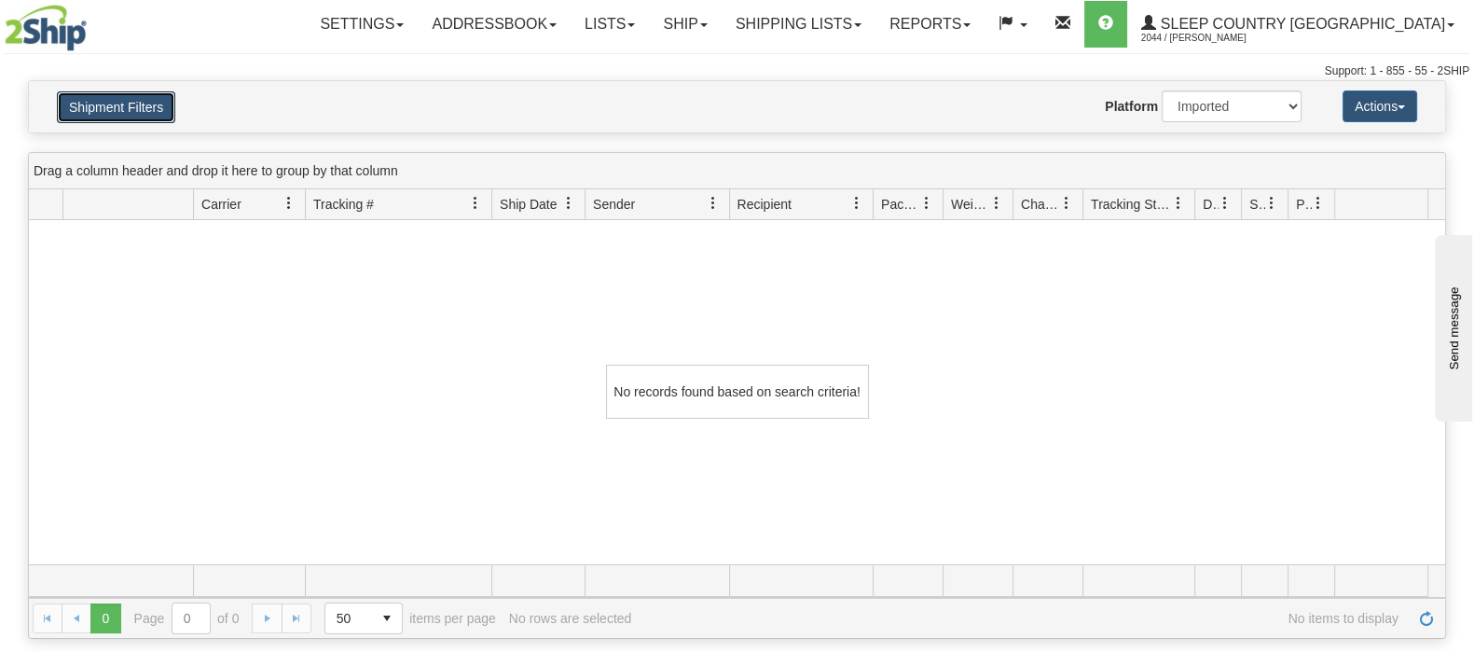
drag, startPoint x: 142, startPoint y: 107, endPoint x: 575, endPoint y: 326, distance: 485.8
click at [145, 112] on button "Shipment Filters" at bounding box center [116, 107] width 118 height 32
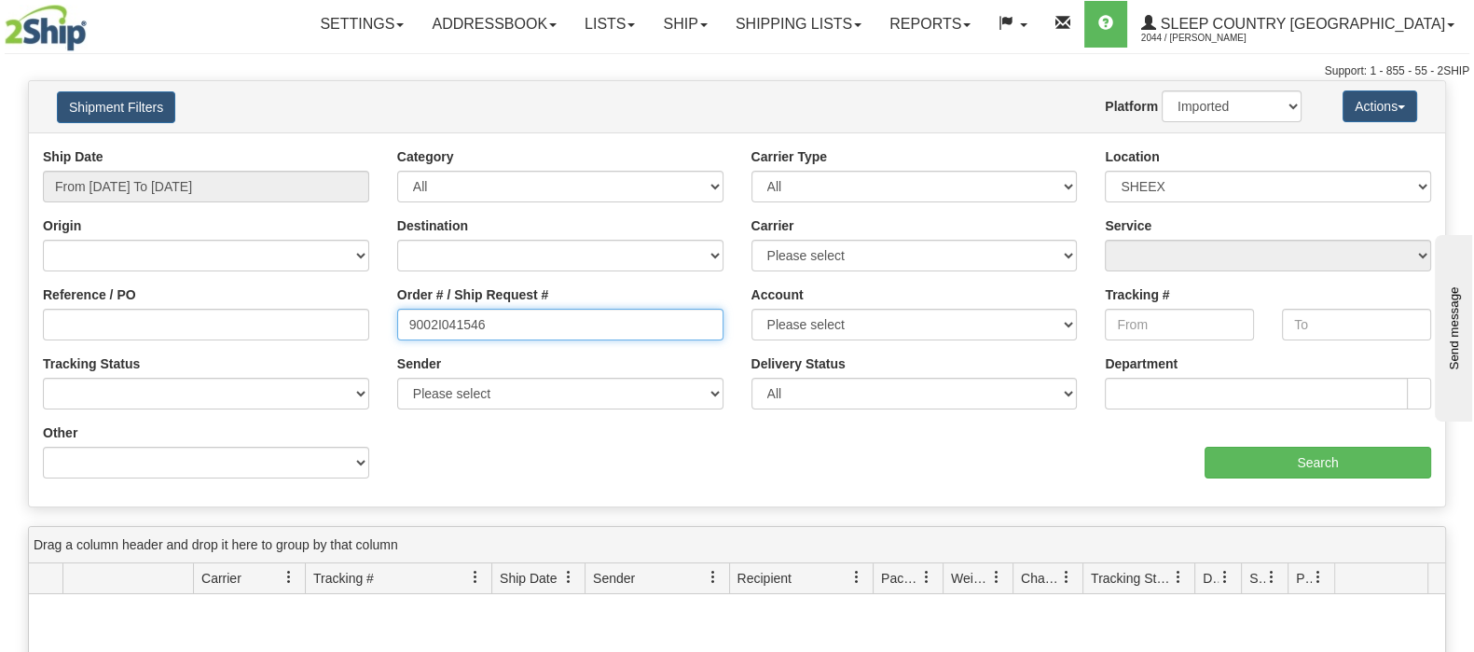
click at [540, 324] on input "9002I041546" at bounding box center [560, 325] width 326 height 32
click at [414, 317] on input "9002I041546" at bounding box center [560, 325] width 326 height 32
click at [410, 318] on input "9002I041546" at bounding box center [560, 325] width 326 height 32
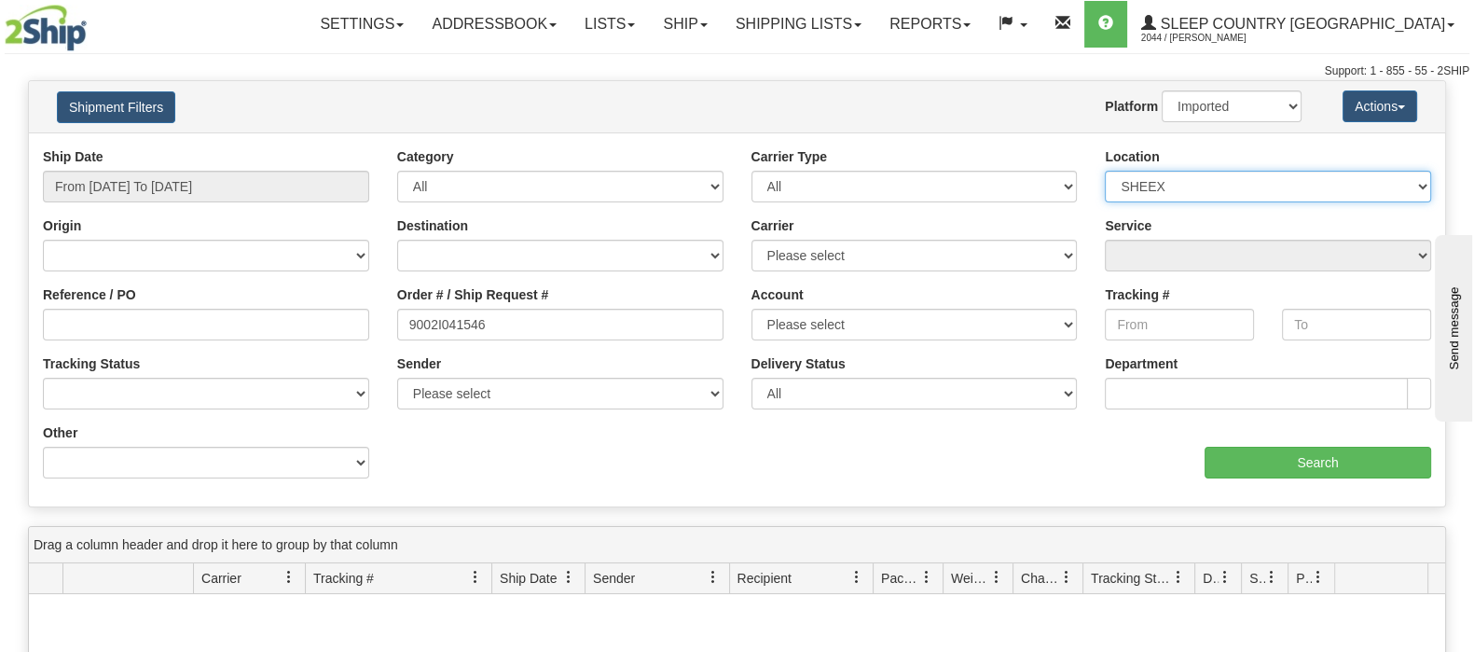
click at [1174, 194] on select "Please select Old Toronto DC 921 922 93 94 97 390 915 916 98 902 95 96 90 91 92…" at bounding box center [1268, 187] width 326 height 32
select select
click at [1105, 171] on select "Please select Old Toronto DC 921 922 93 94 97 390 915 916 98 902 95 96 90 91 92…" at bounding box center [1268, 187] width 326 height 32
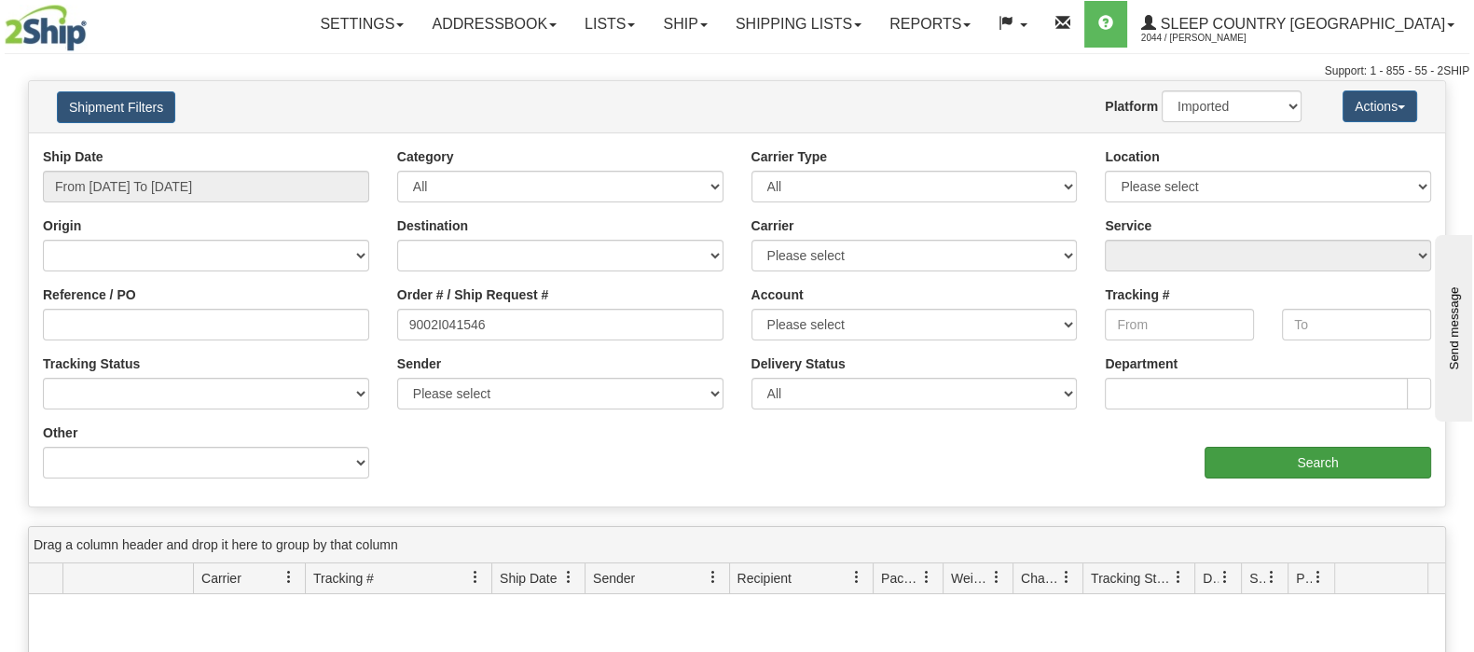
click at [1015, 472] on div "aaa Search" at bounding box center [1092, 450] width 709 height 55
click at [1252, 468] on input "Search" at bounding box center [1318, 463] width 227 height 32
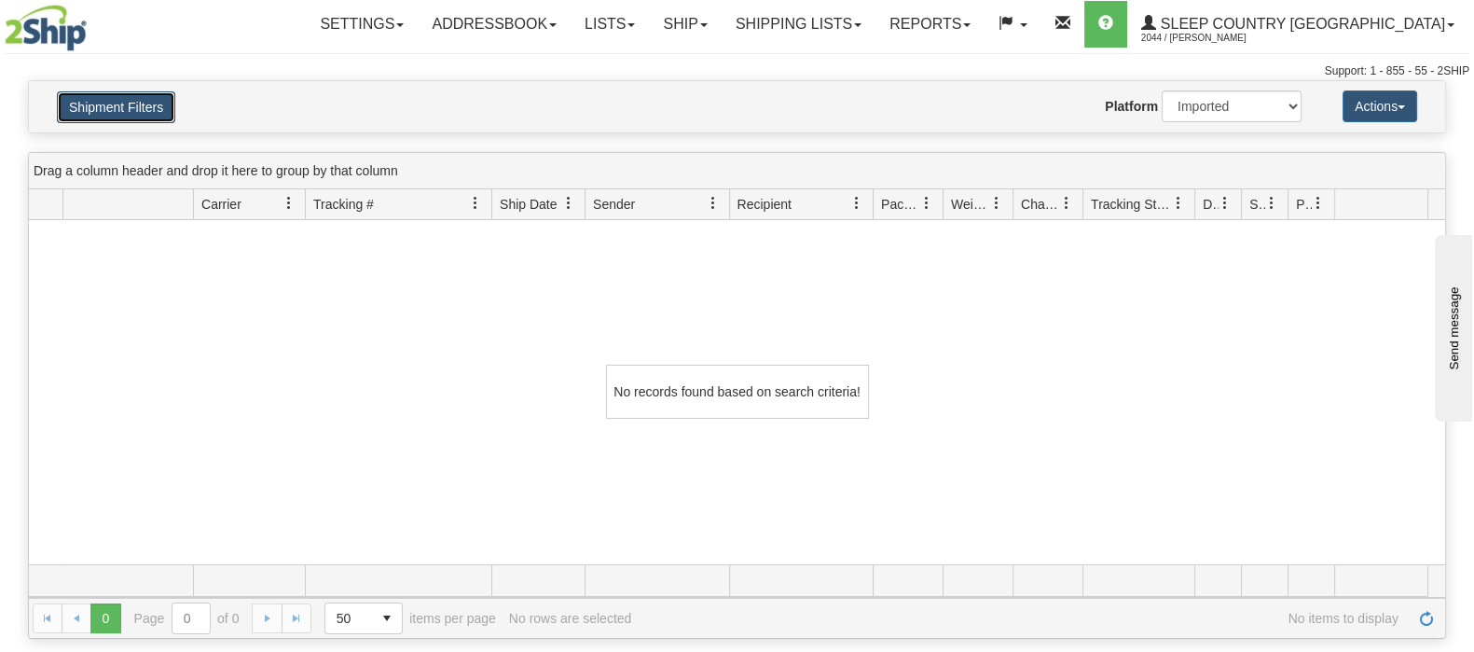
click at [146, 95] on button "Shipment Filters" at bounding box center [116, 107] width 118 height 32
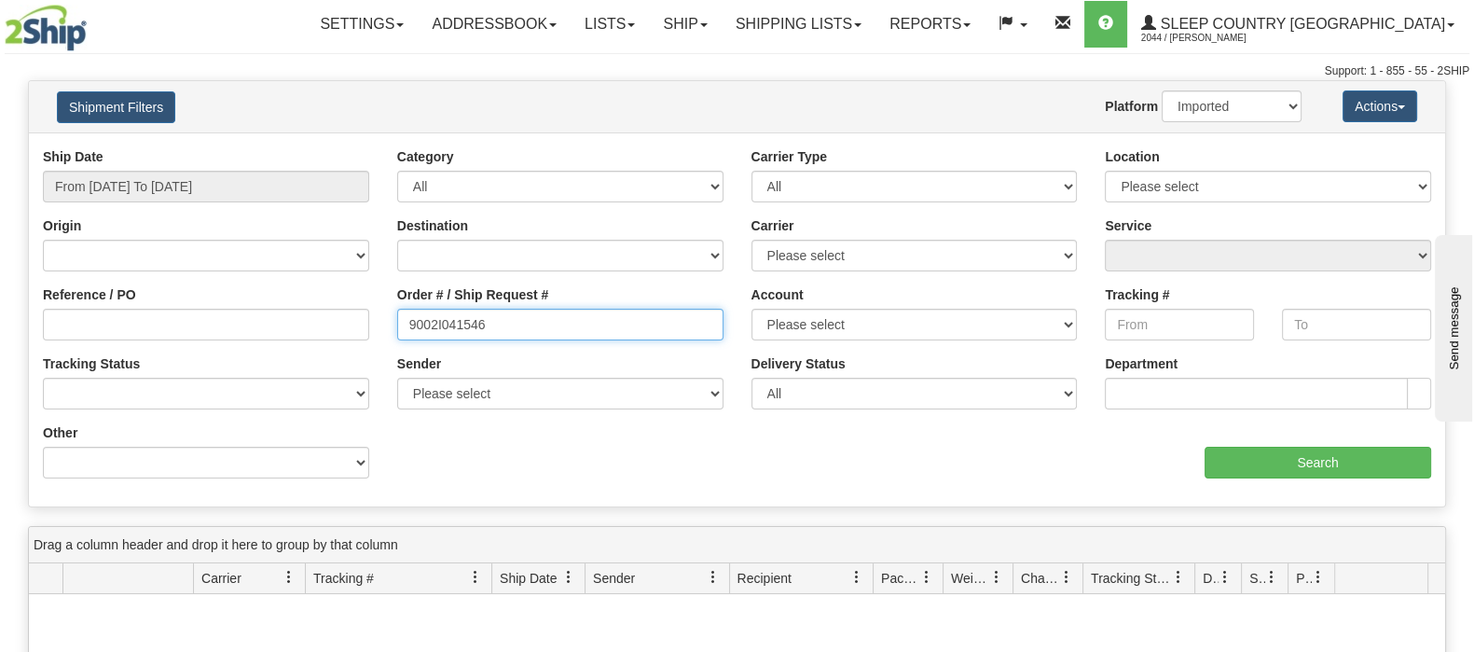
drag, startPoint x: 485, startPoint y: 321, endPoint x: 410, endPoint y: 324, distance: 74.6
click at [410, 324] on input "9002I041546" at bounding box center [560, 325] width 326 height 32
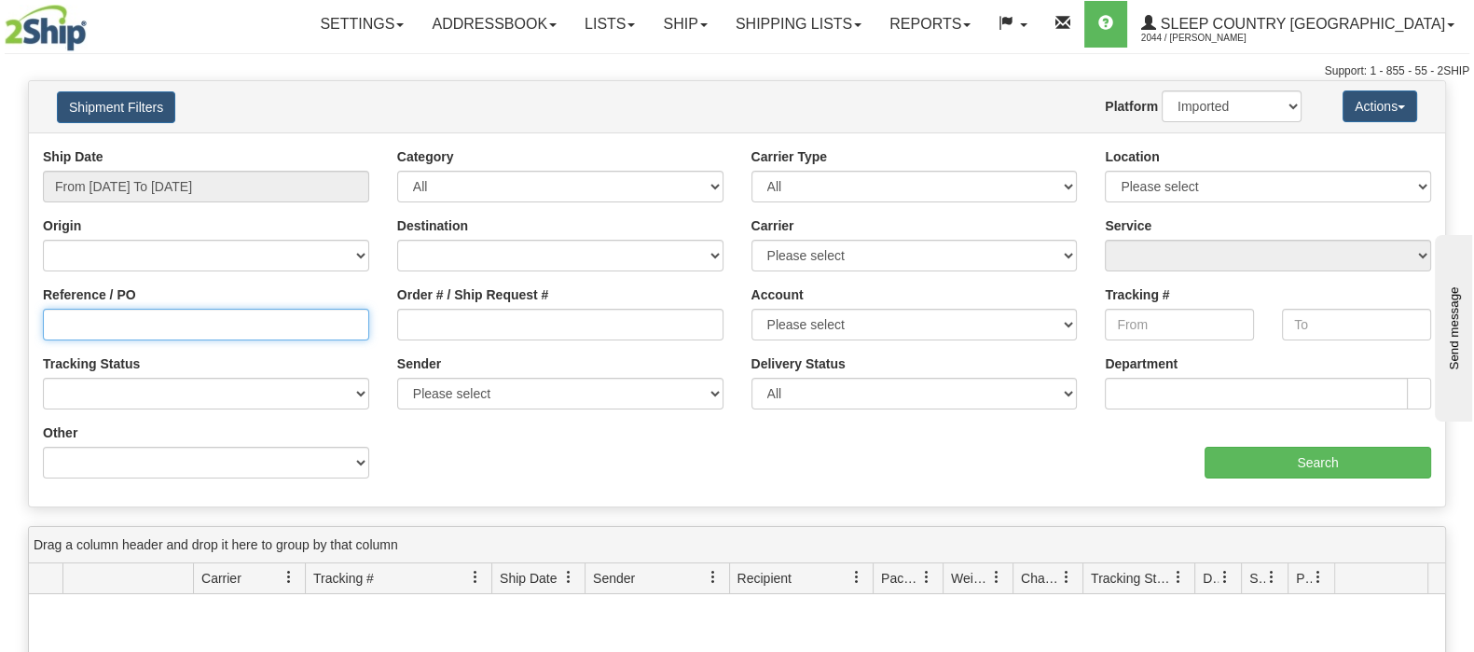
click at [224, 338] on input "Reference / PO" at bounding box center [206, 325] width 326 height 32
paste input "9002I041546"
type input "9002I041546"
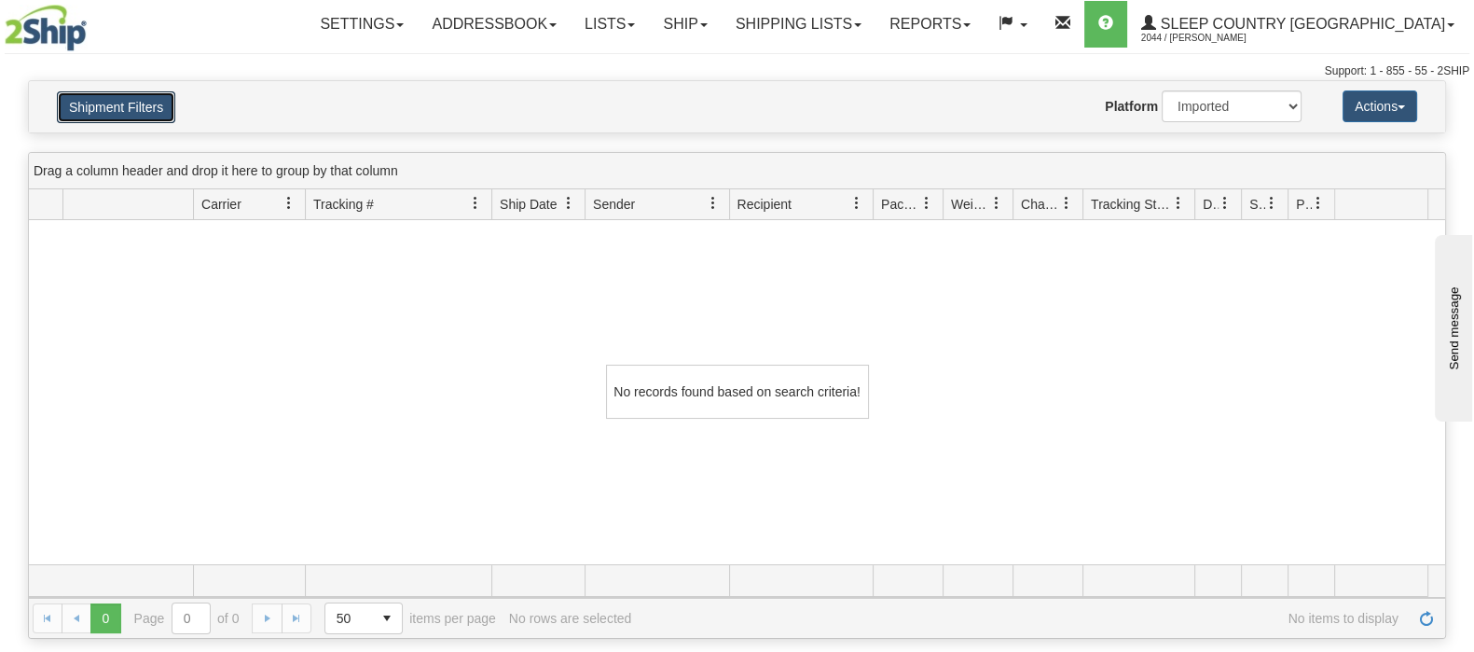
drag, startPoint x: 131, startPoint y: 102, endPoint x: 79, endPoint y: 276, distance: 181.8
click at [131, 103] on button "Shipment Filters" at bounding box center [116, 107] width 118 height 32
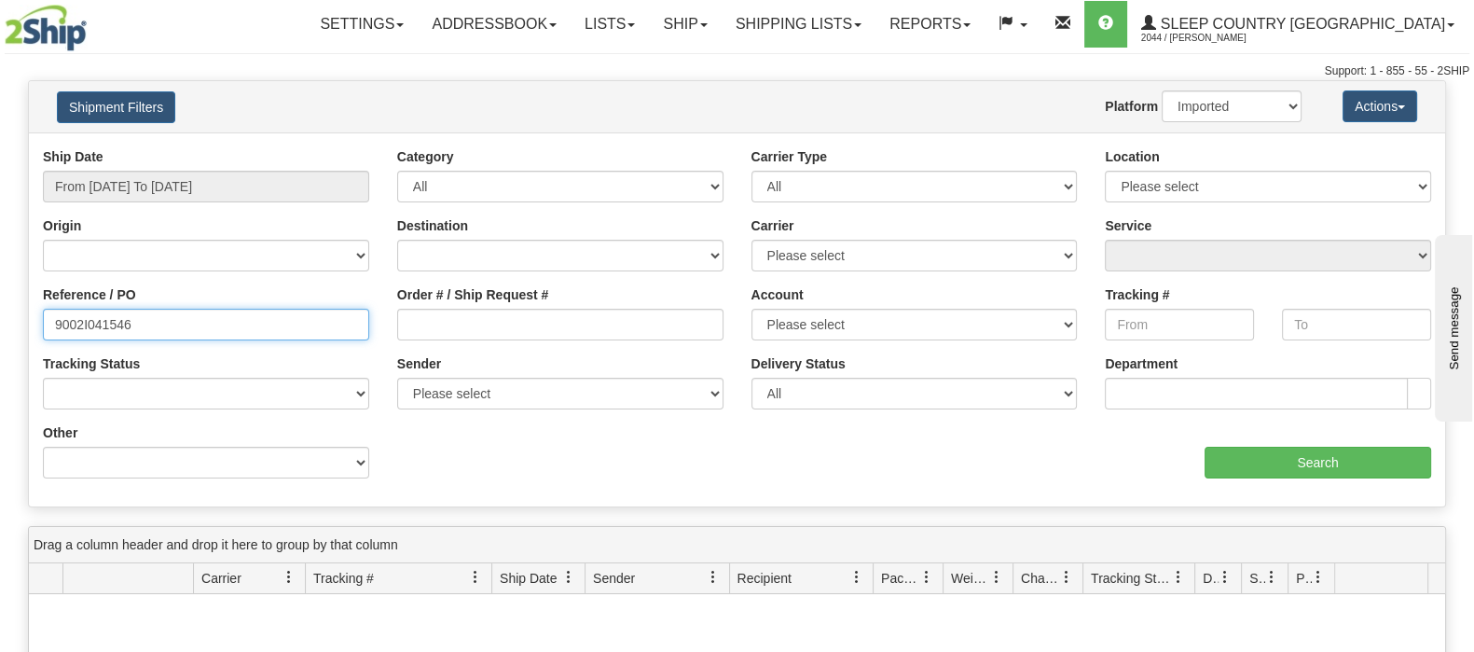
drag, startPoint x: -65, startPoint y: 323, endPoint x: -216, endPoint y: 318, distance: 151.1
click at [0, 318] on html "Upgrade Account Cancel Toggle navigation Settings New Senders" at bounding box center [737, 326] width 1474 height 652
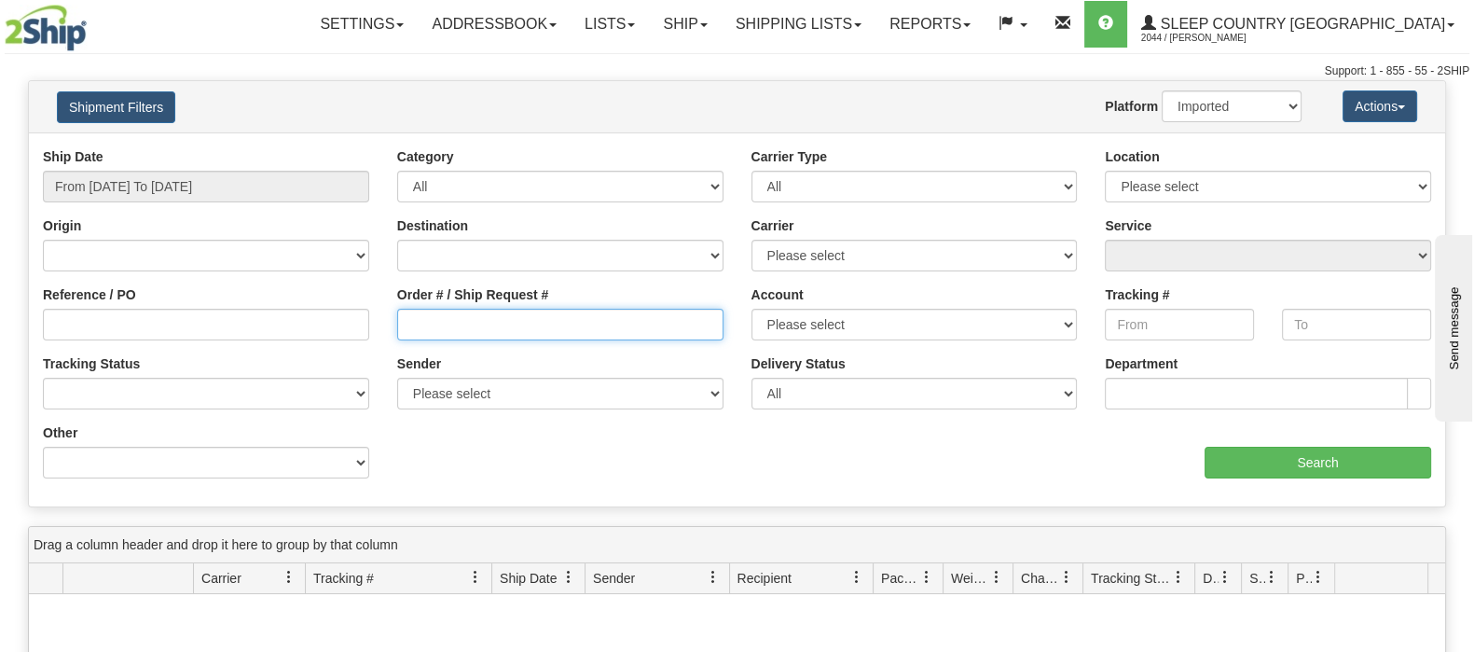
click at [634, 328] on input "Order # / Ship Request #" at bounding box center [560, 325] width 326 height 32
paste input "9008I004496"
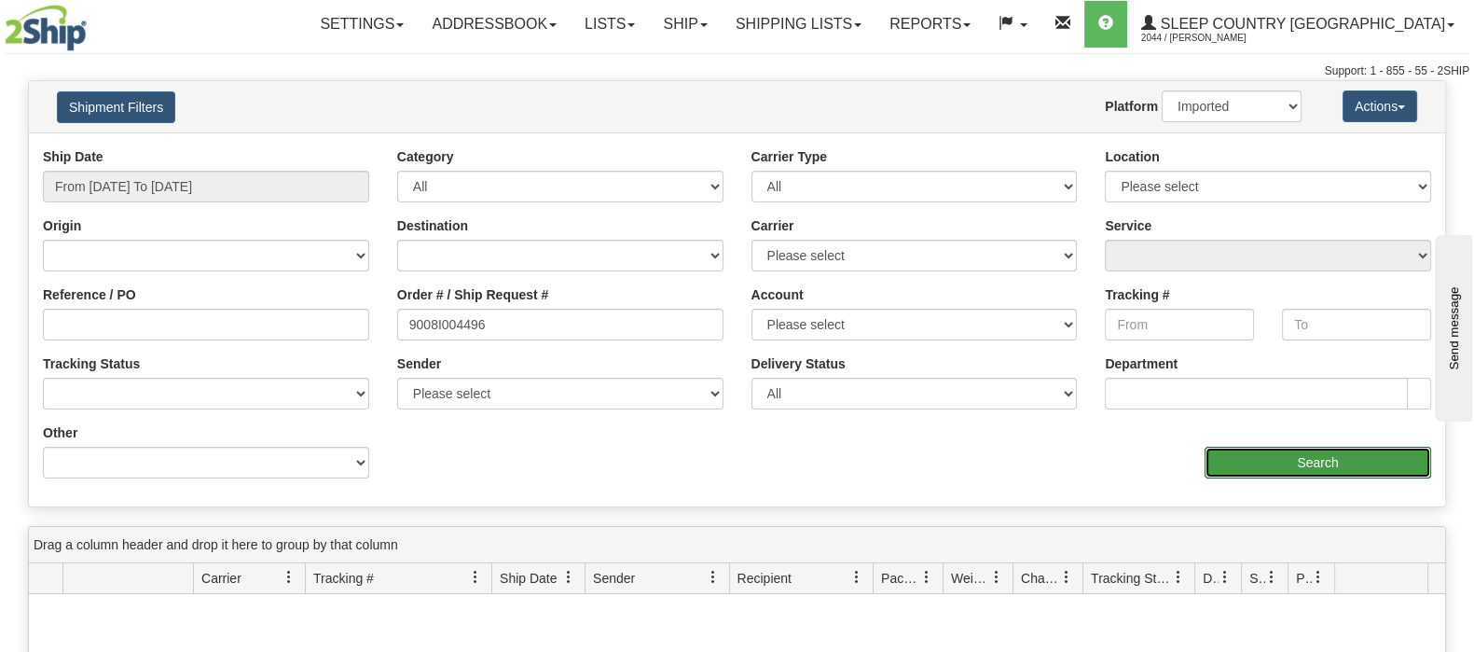
drag, startPoint x: 1332, startPoint y: 471, endPoint x: 290, endPoint y: 46, distance: 1125.0
click at [1331, 472] on input "Search" at bounding box center [1318, 463] width 227 height 32
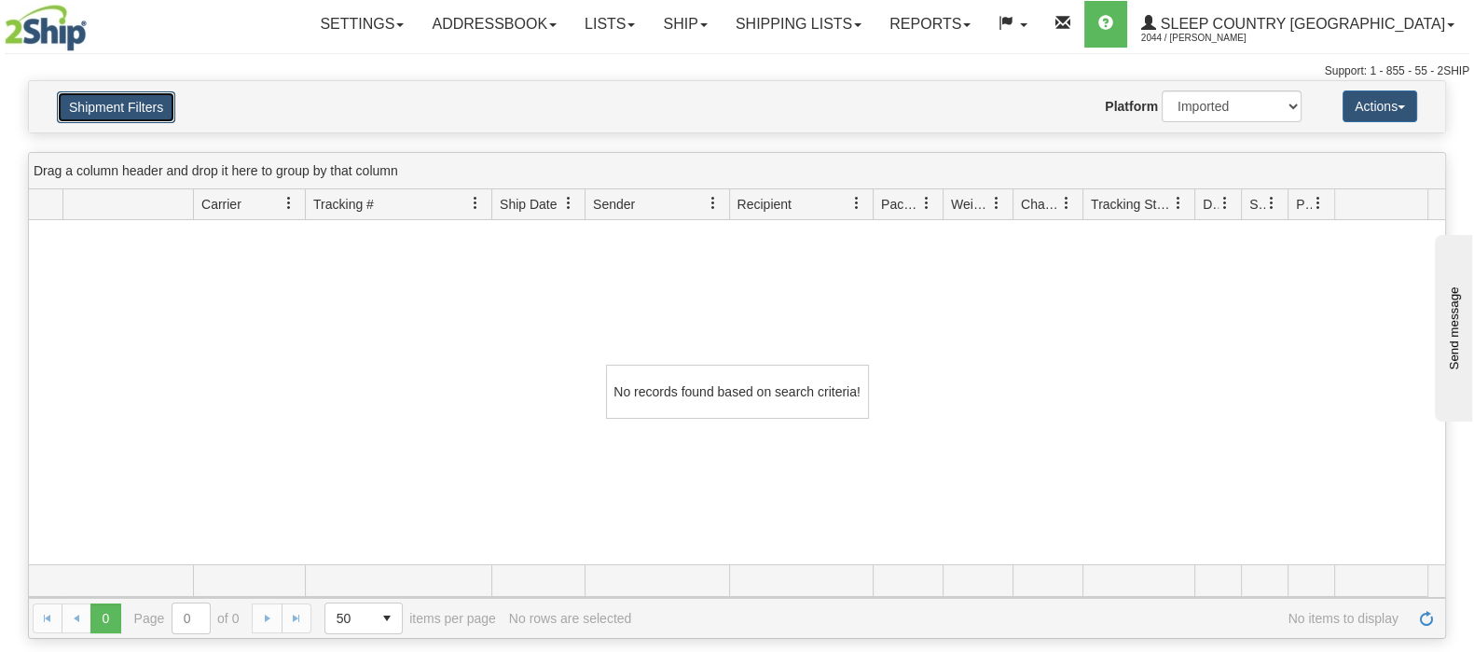
click at [144, 115] on button "Shipment Filters" at bounding box center [116, 107] width 118 height 32
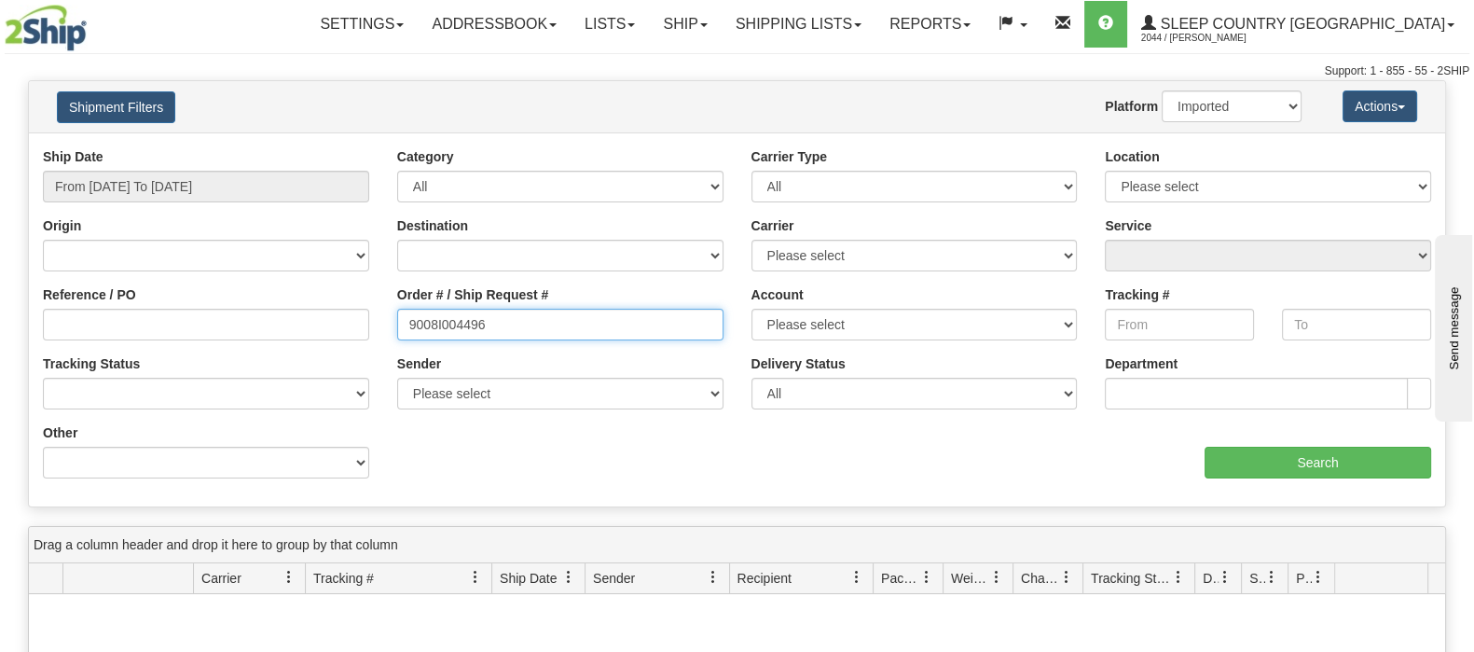
drag, startPoint x: 376, startPoint y: 333, endPoint x: 340, endPoint y: 333, distance: 35.4
click at [340, 147] on div "Reference / PO Order # / Ship Request # 9008I004496 Account Please select Canad…" at bounding box center [737, 147] width 1416 height 0
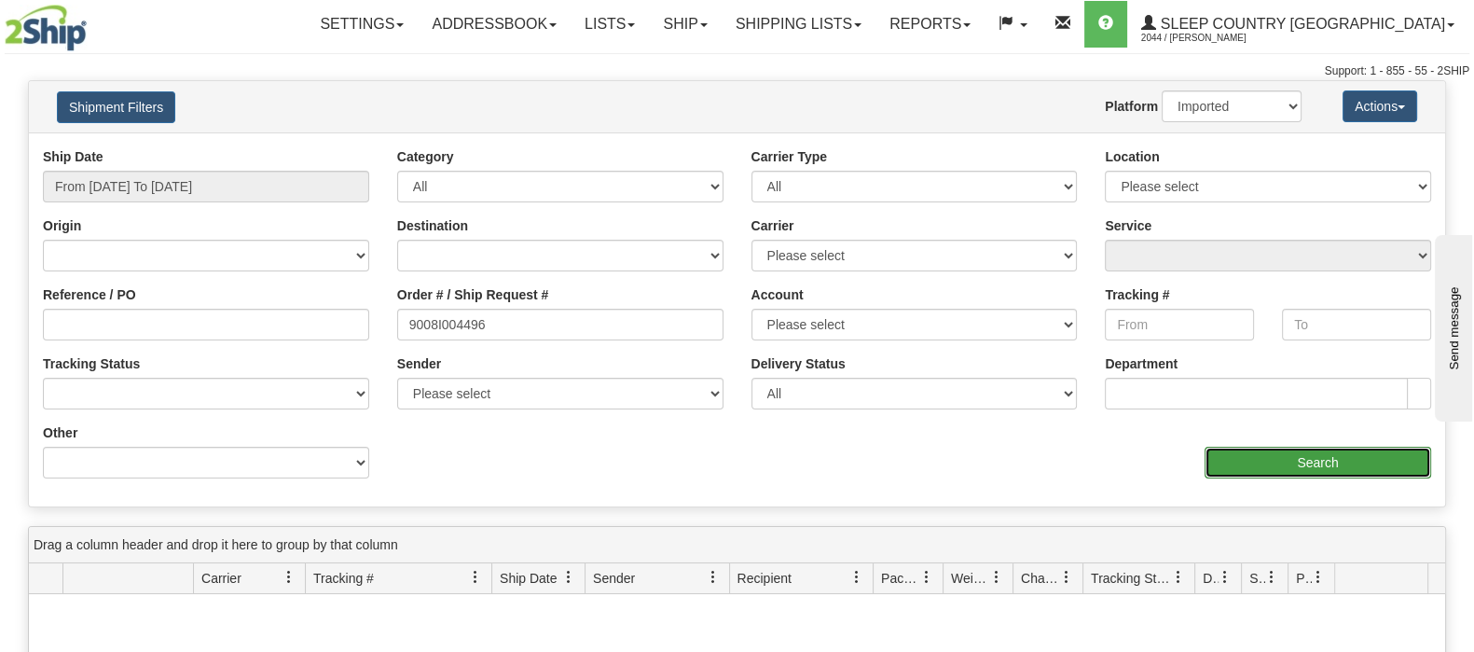
click at [1237, 463] on input "Search" at bounding box center [1318, 463] width 227 height 32
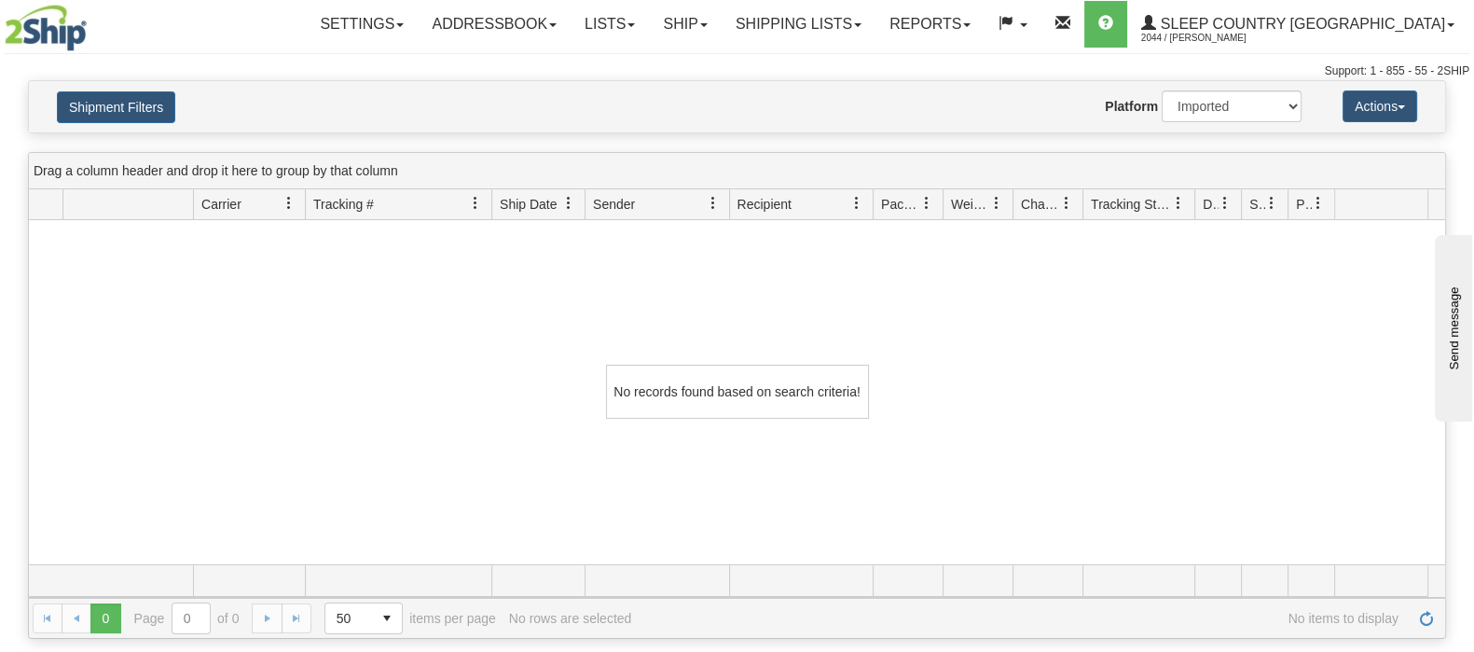
click at [135, 90] on h4 "Shipment Filters" at bounding box center [158, 106] width 231 height 33
click at [145, 104] on button "Shipment Filters" at bounding box center [116, 107] width 118 height 32
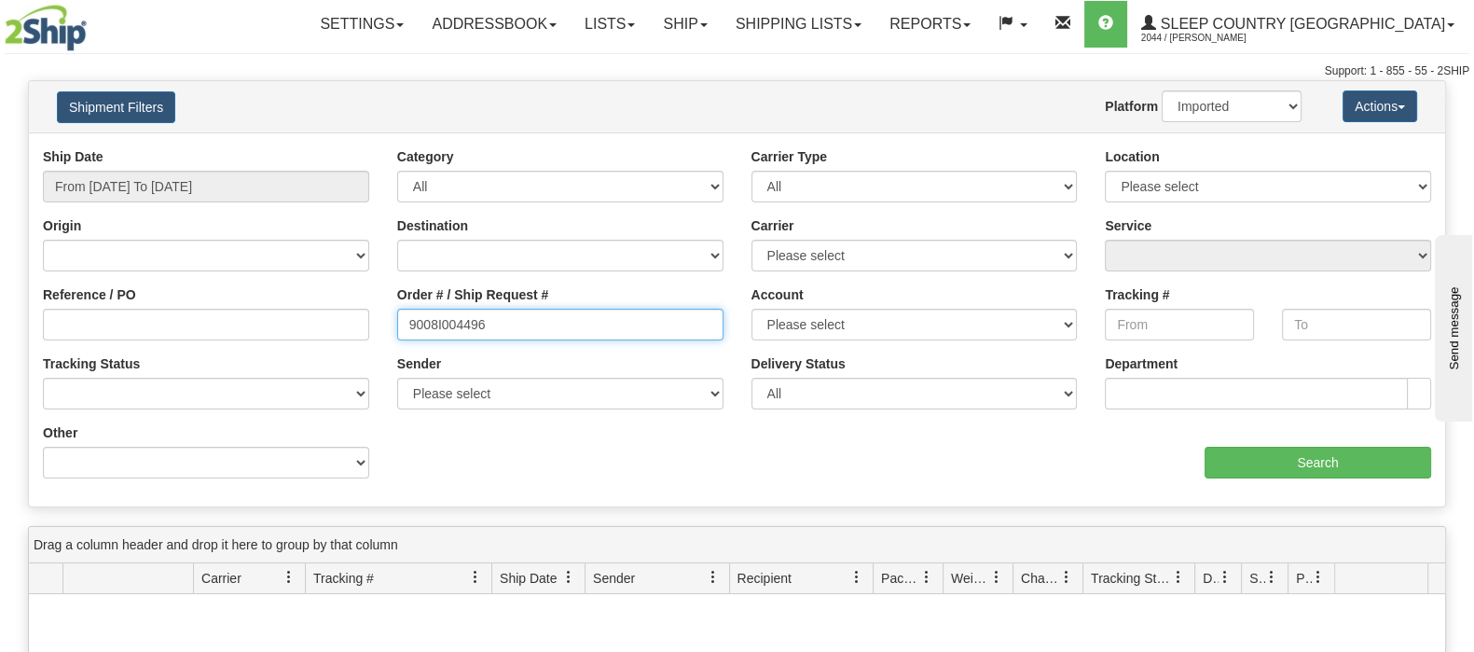
drag, startPoint x: 315, startPoint y: 338, endPoint x: 257, endPoint y: 338, distance: 57.8
click at [257, 147] on div "Reference / PO Order # / Ship Request # 9008I004496 Account Please select Canad…" at bounding box center [737, 147] width 1416 height 0
paste input "0I034755"
type input "9000I034755"
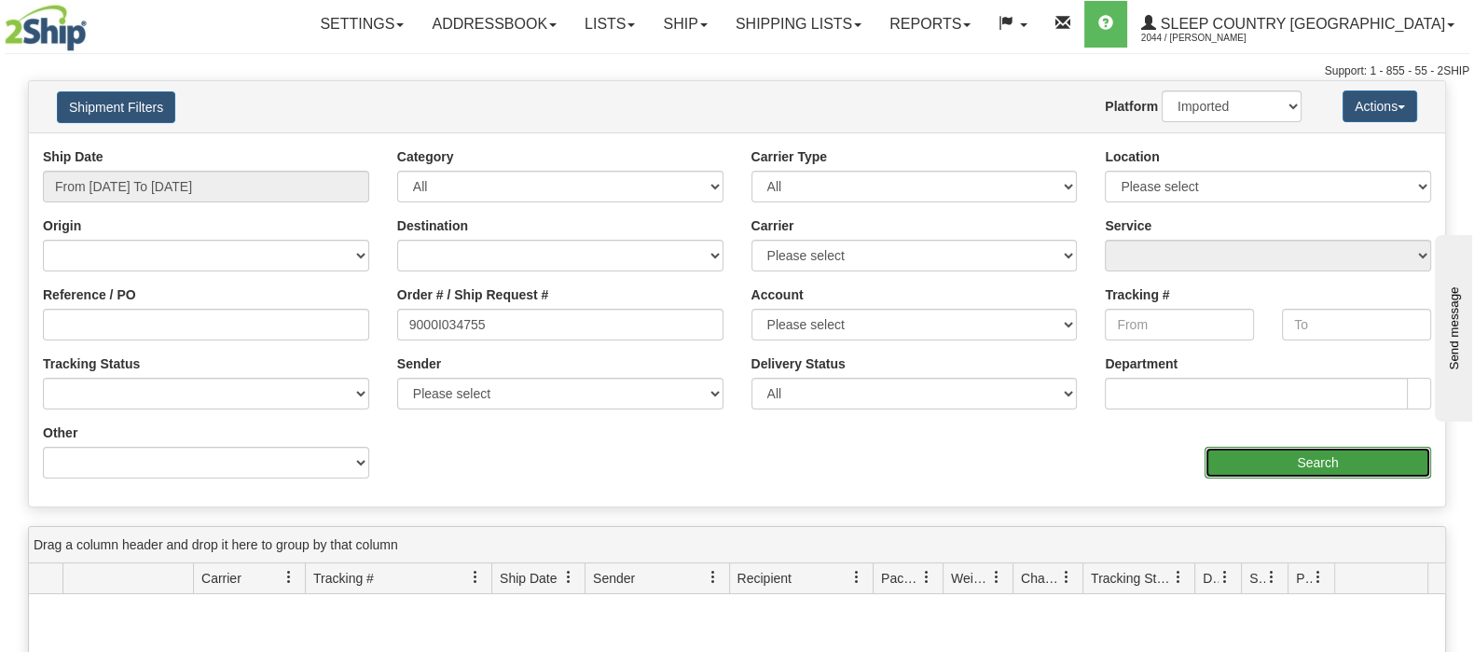
click at [1339, 453] on input "Search" at bounding box center [1318, 463] width 227 height 32
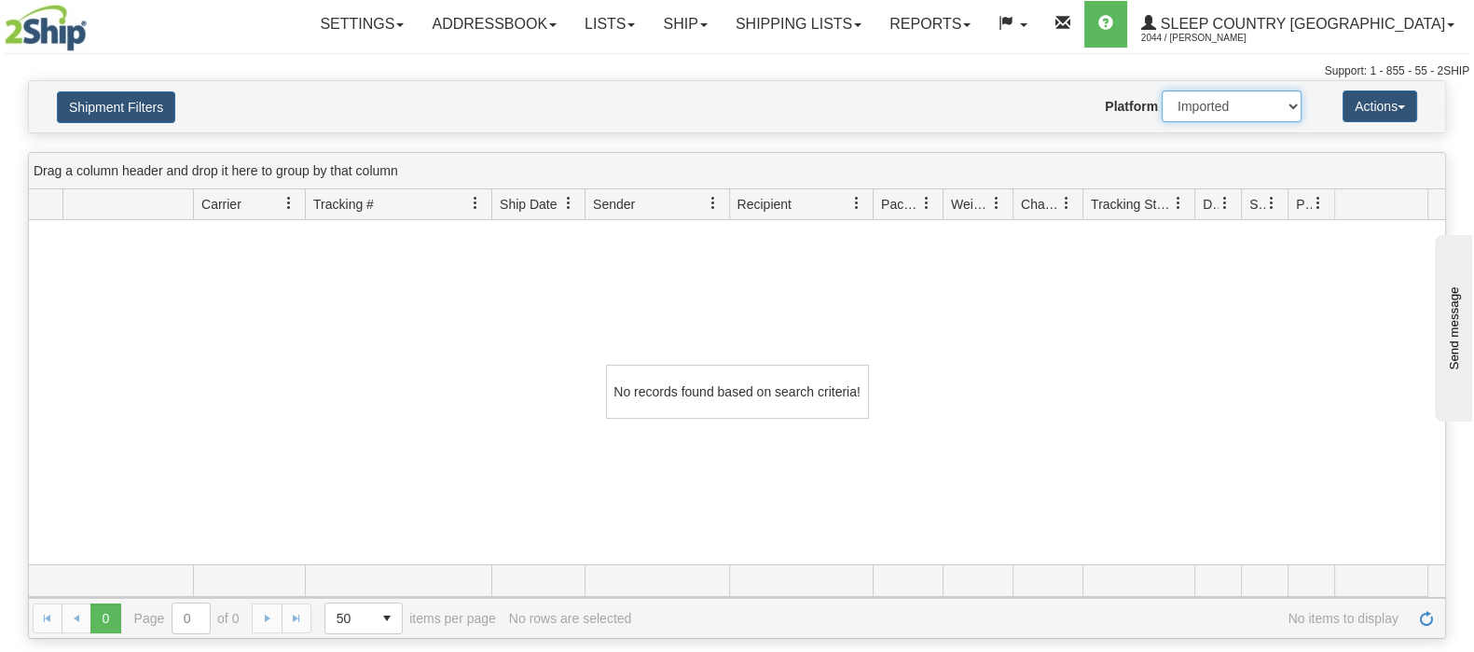
click at [1226, 95] on select "2Ship Imported" at bounding box center [1232, 106] width 140 height 32
select select "0"
click at [1162, 90] on select "2Ship Imported" at bounding box center [1232, 106] width 140 height 32
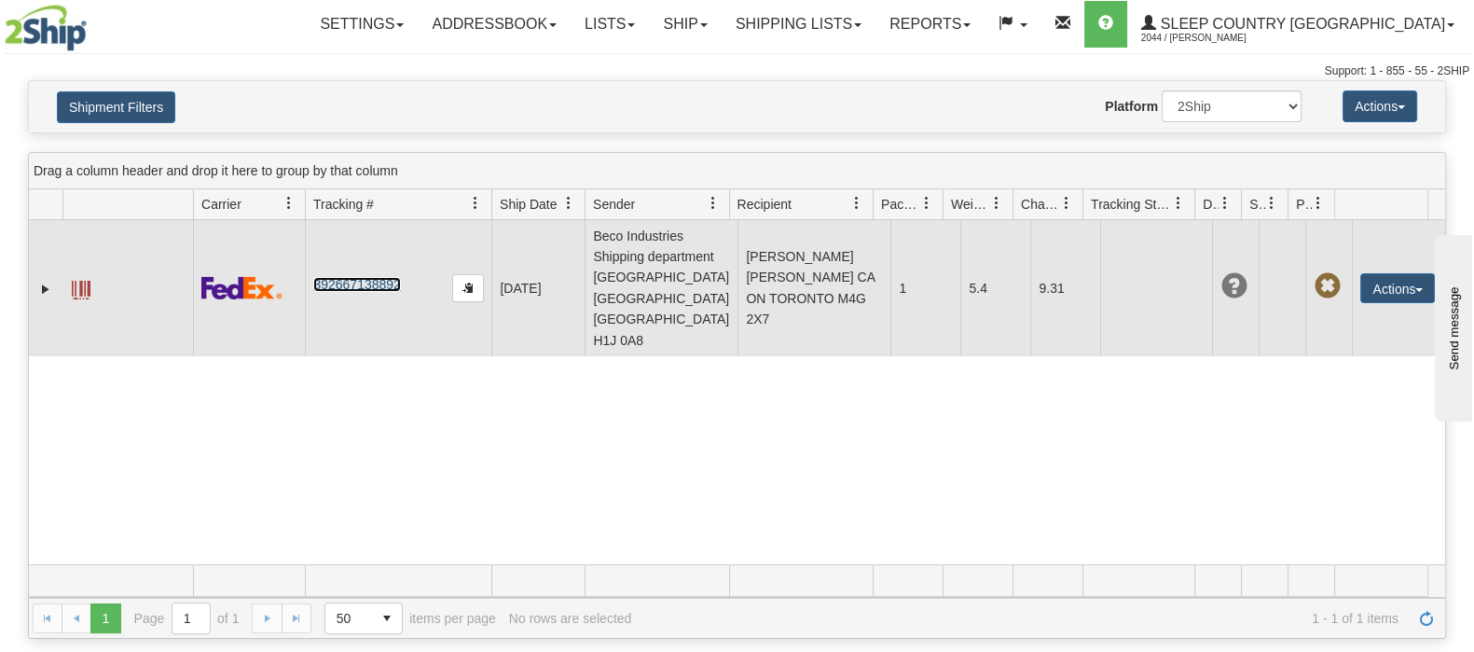
click at [380, 277] on link "392667138892" at bounding box center [356, 284] width 87 height 15
